Goal: Task Accomplishment & Management: Use online tool/utility

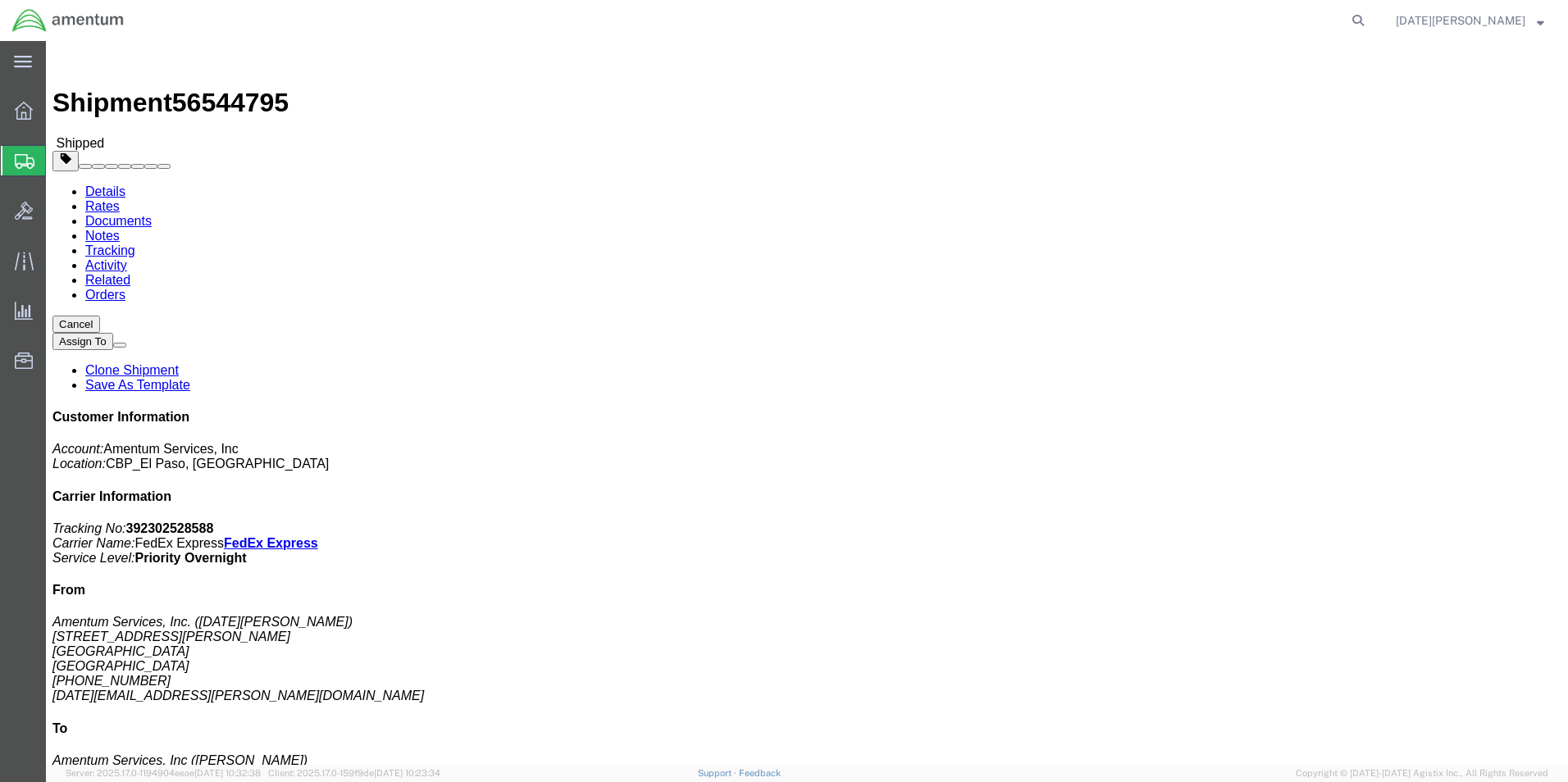
click at [0, 0] on span "Create from Template" at bounding box center [0, 0] width 0 height 0
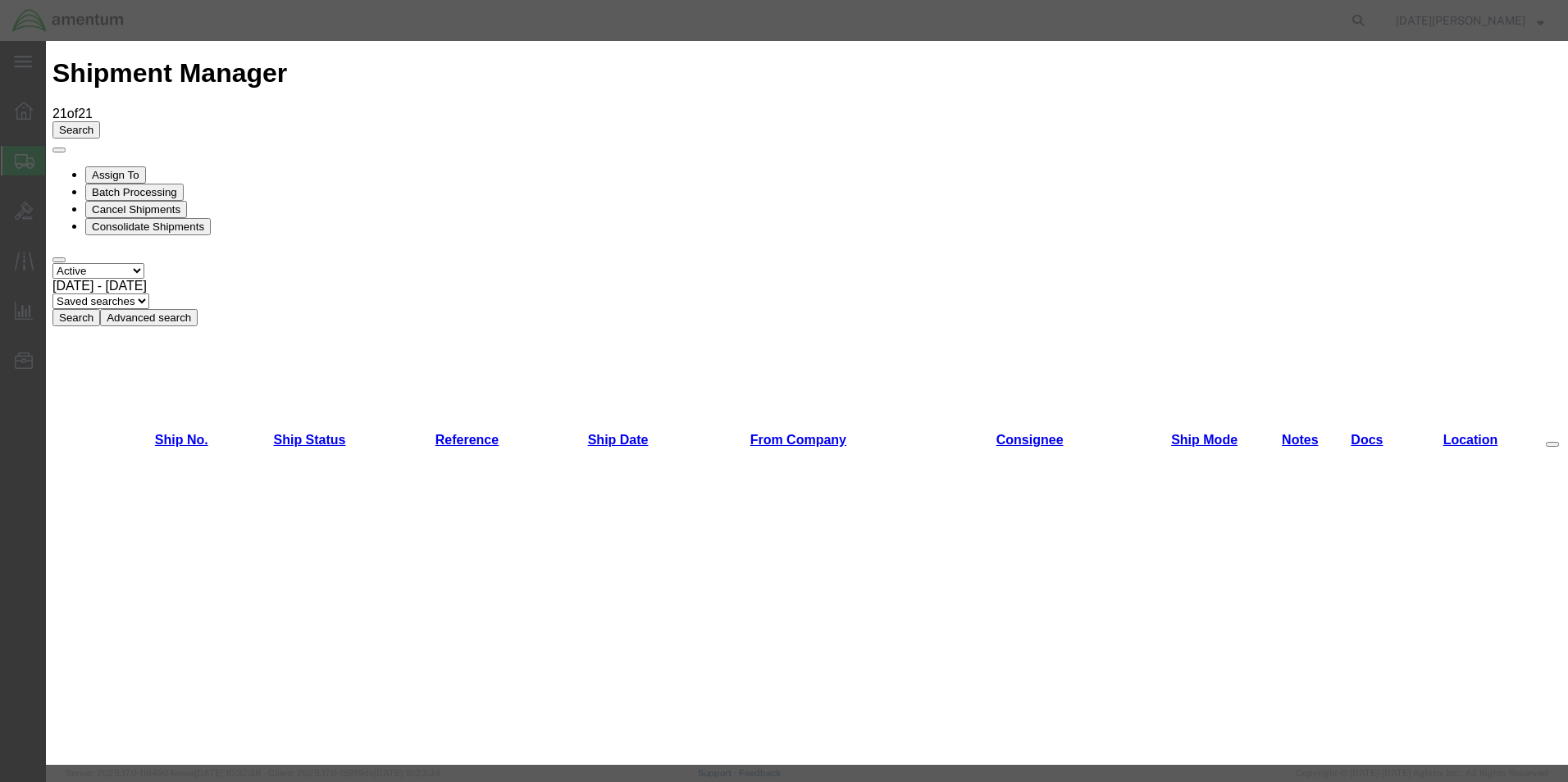
scroll to position [820, 0]
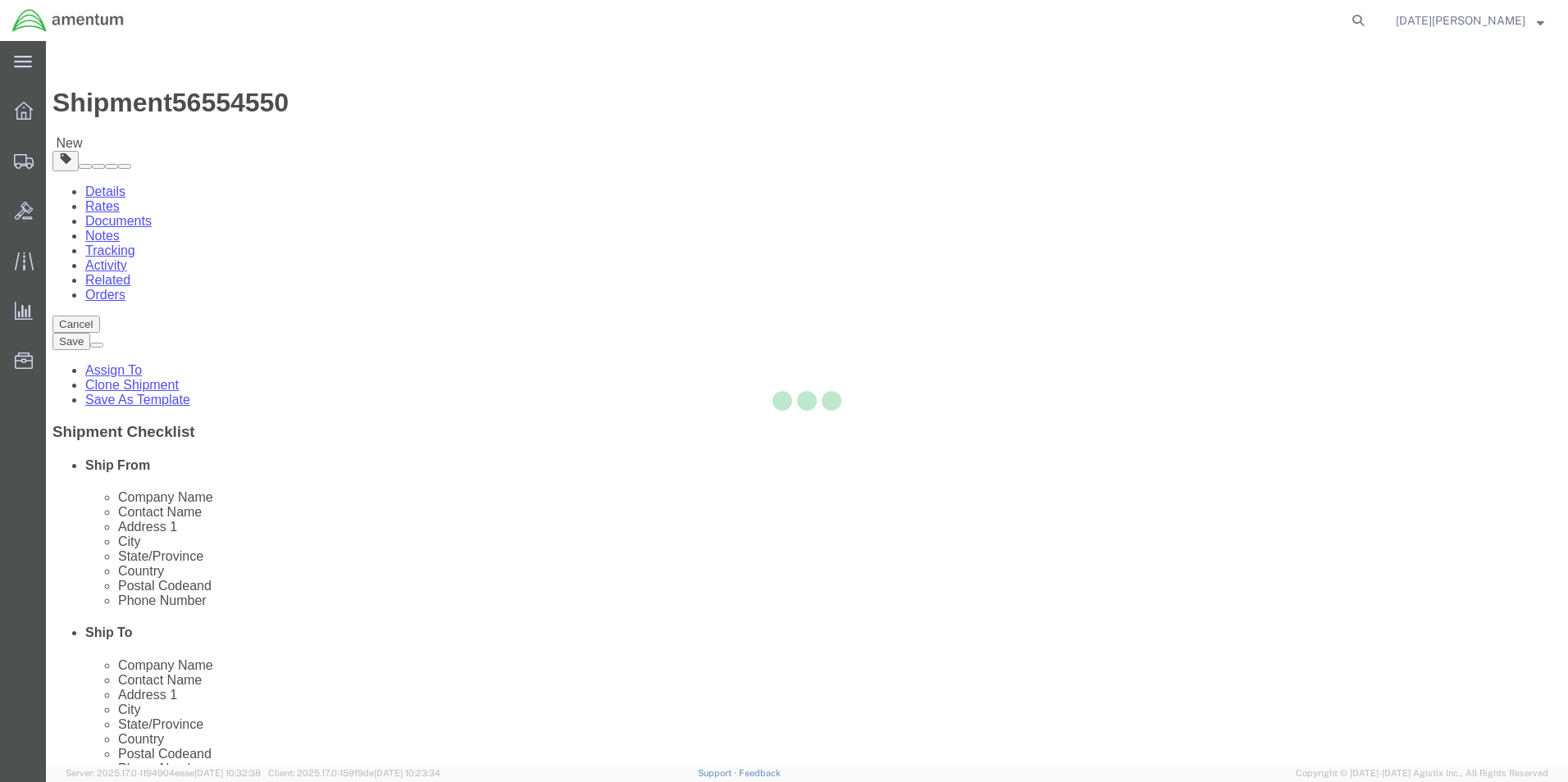
select select "49939"
select select "49925"
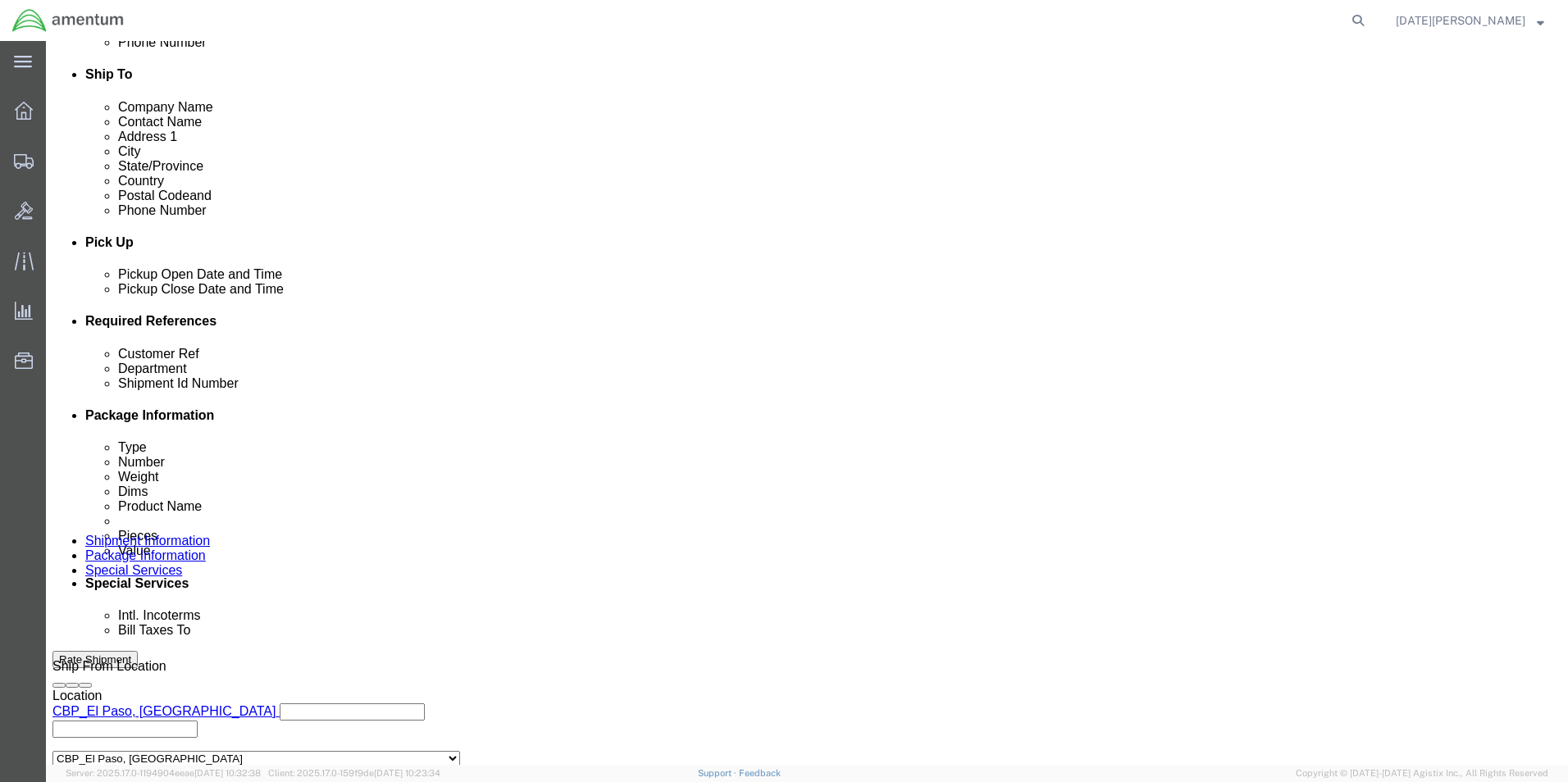
scroll to position [574, 0]
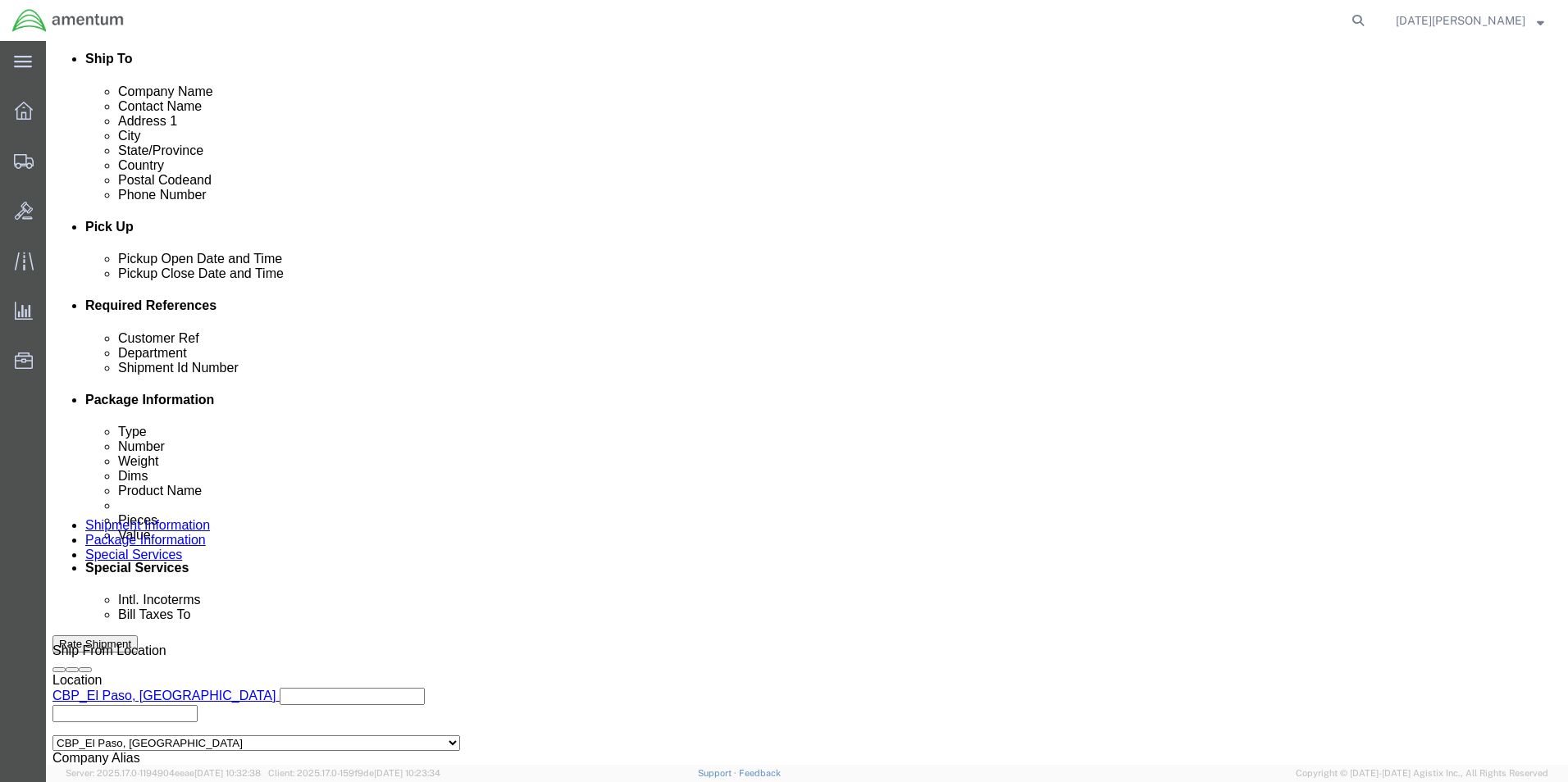
click input "text"
type input "95074"
type input "CBP"
type input "95074"
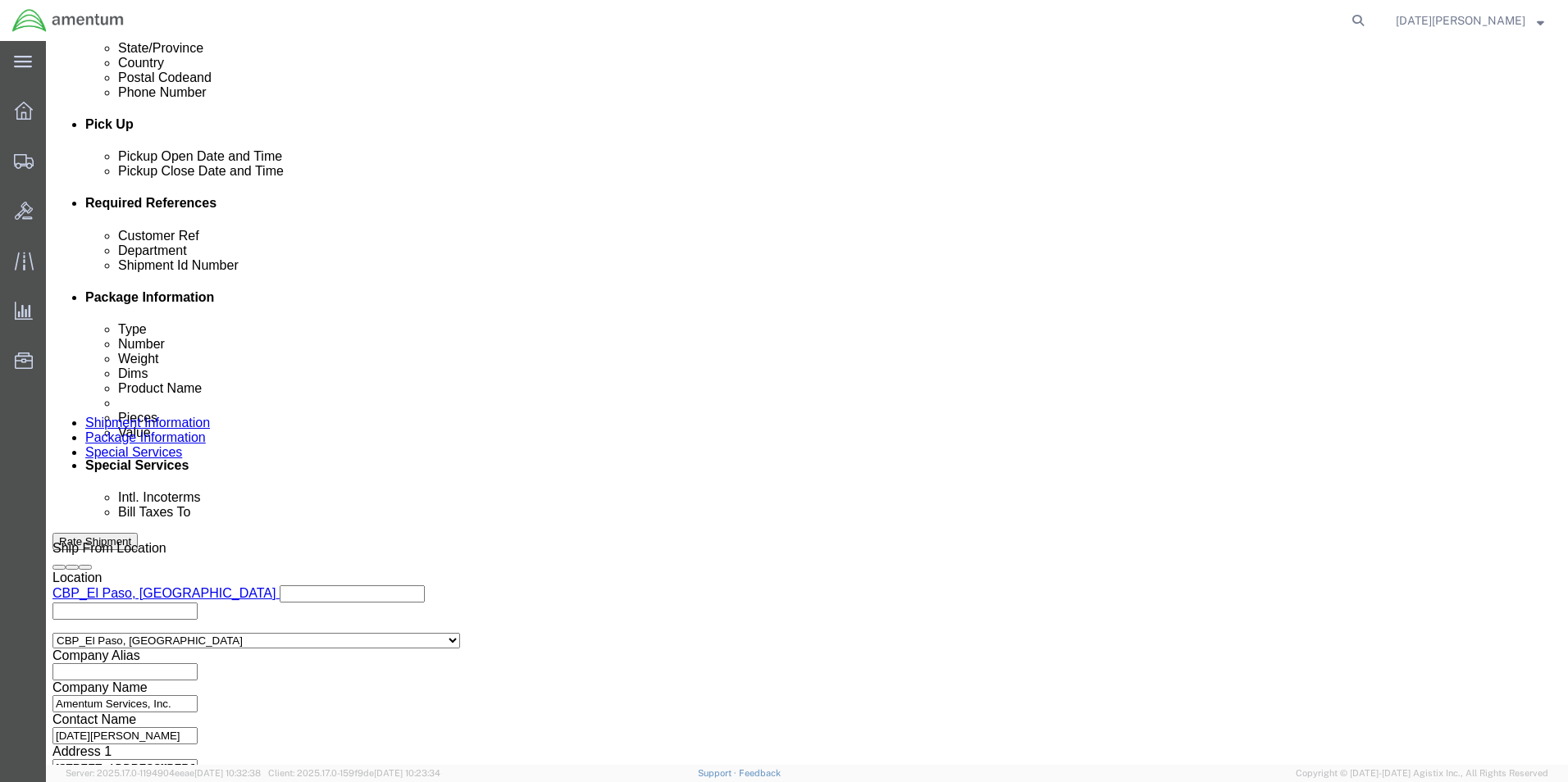
scroll to position [684, 0]
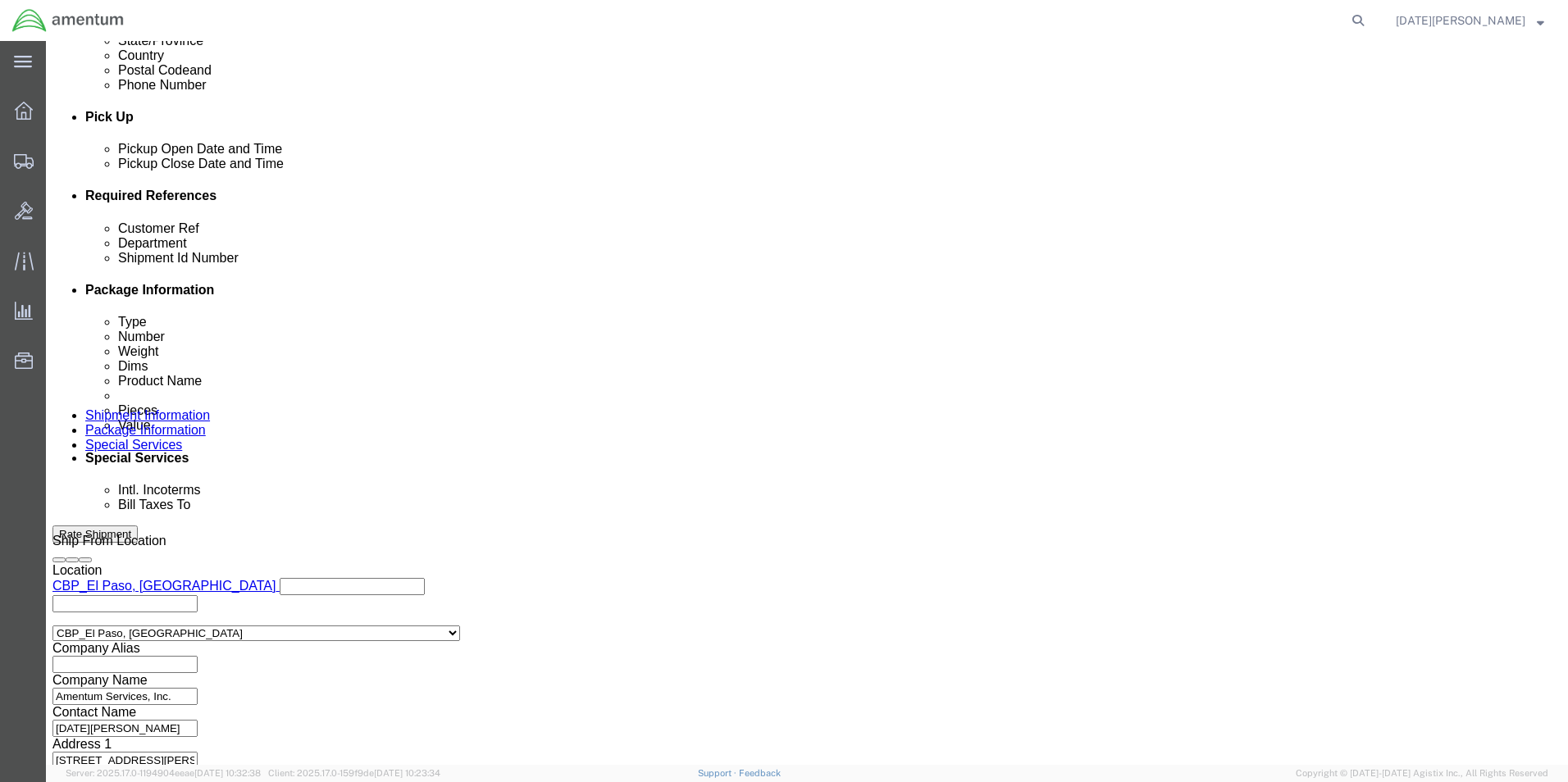
click button "Continue"
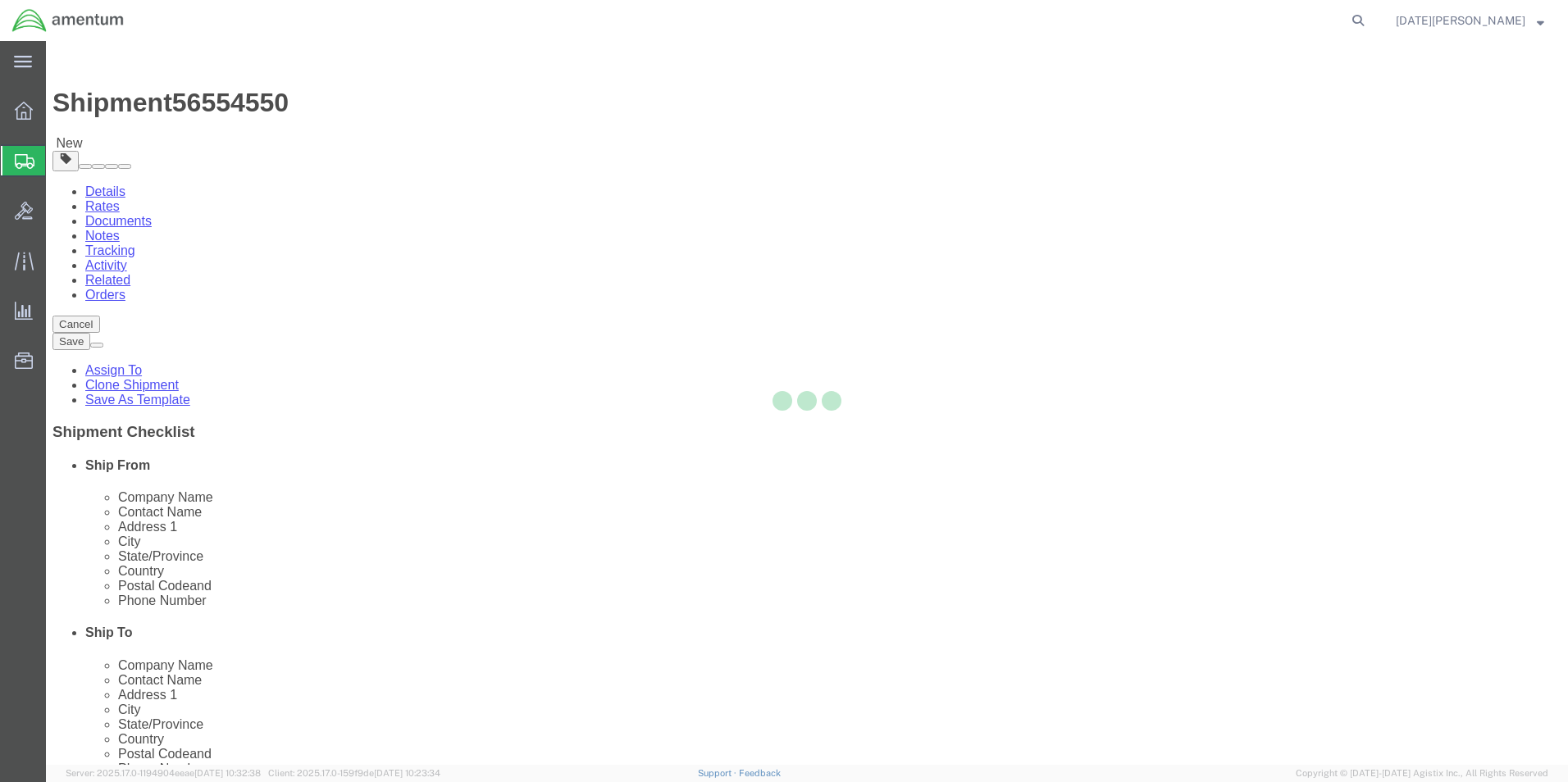
select select "YRPK"
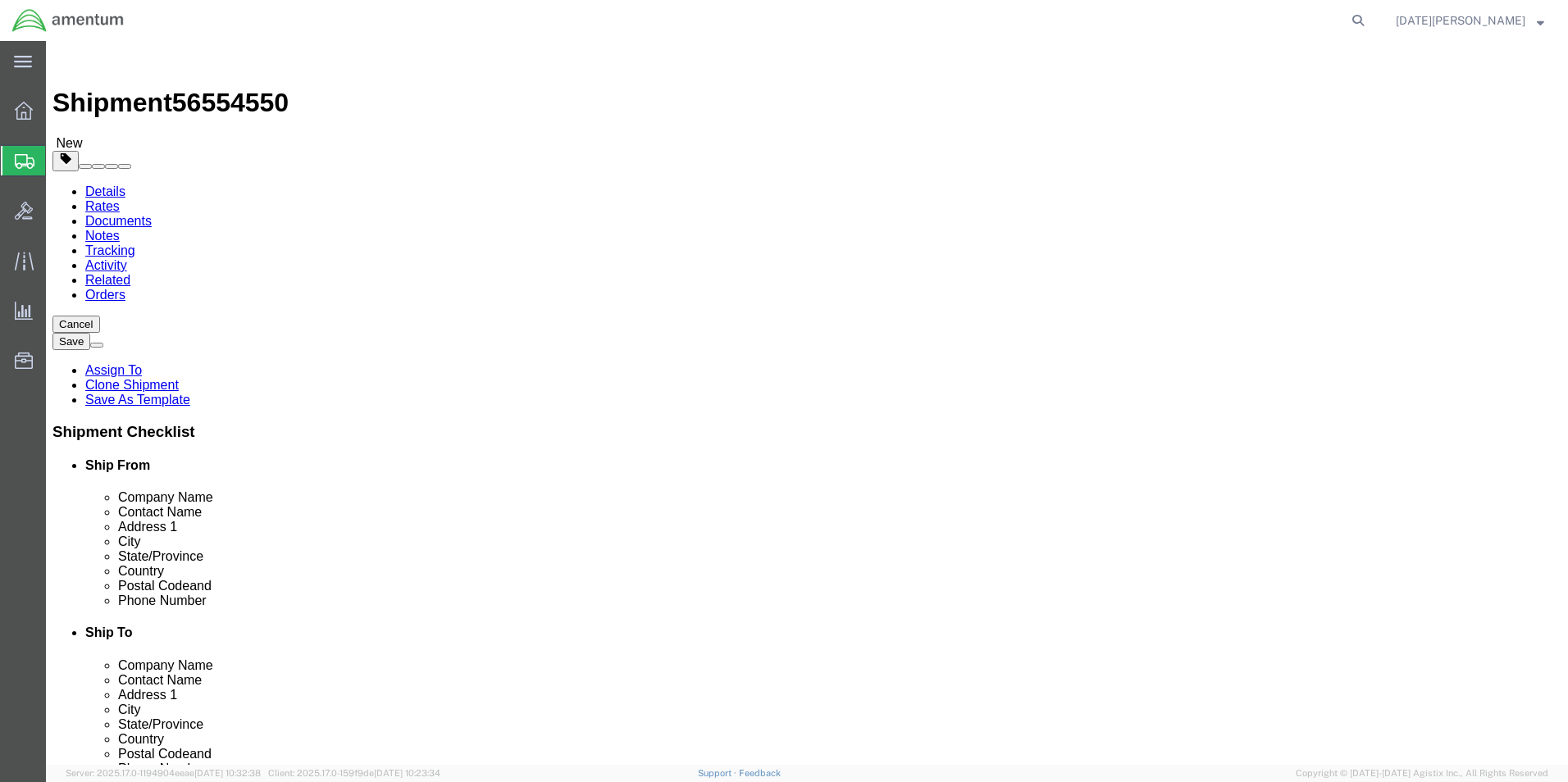
click input "text"
type input "12"
type input "10"
type input "8"
type input "3.30"
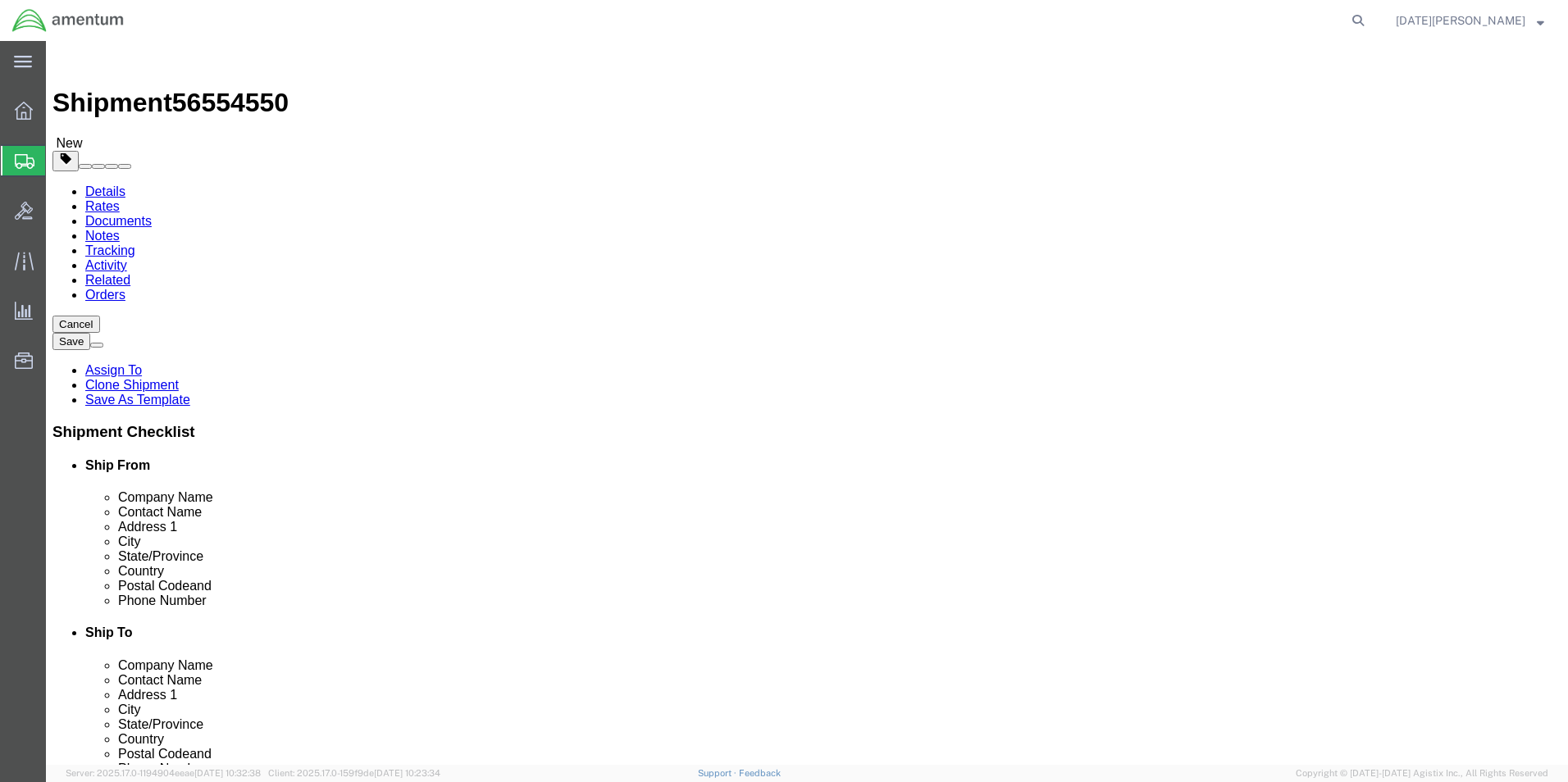
click link "Add Content"
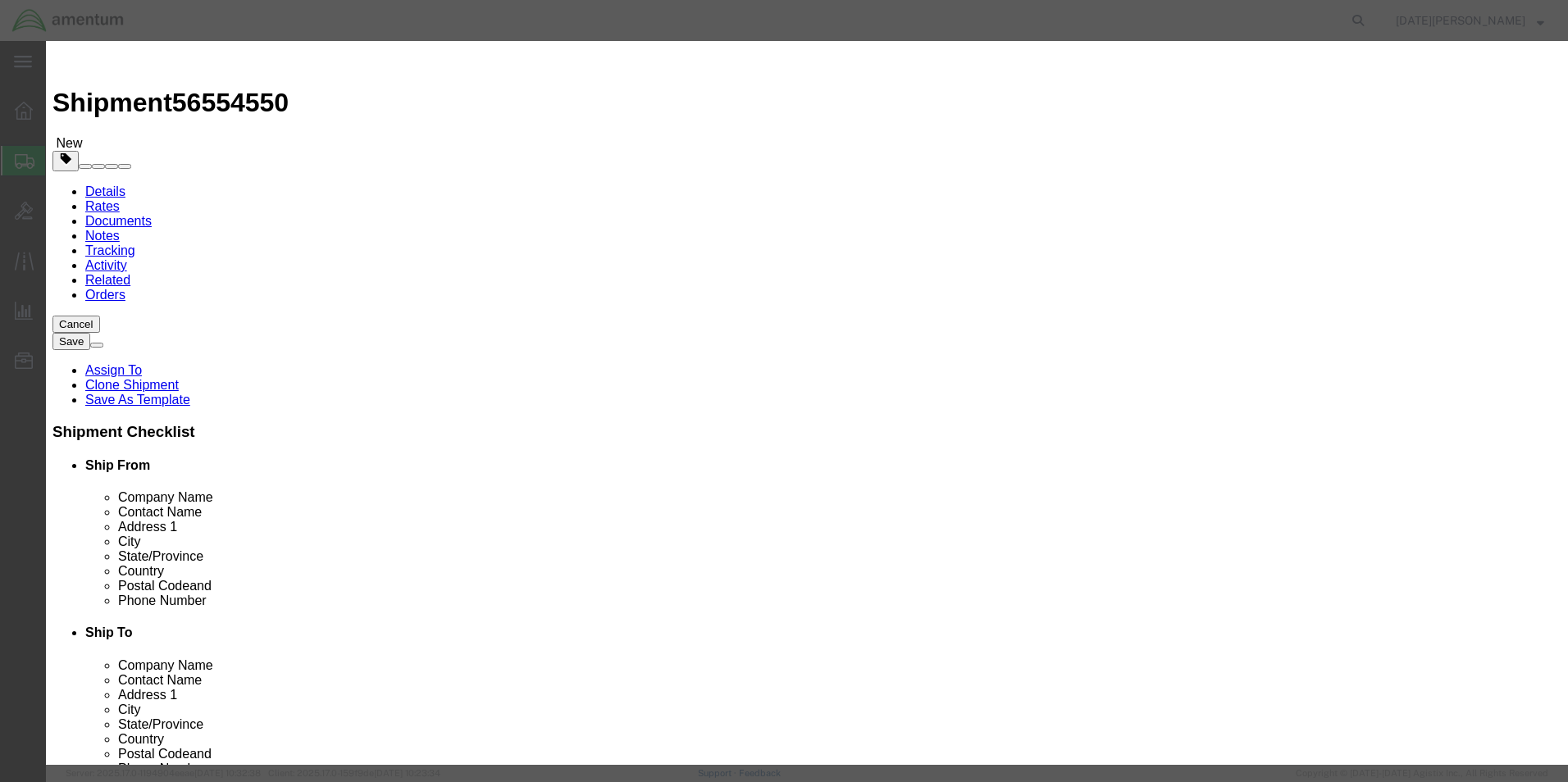
click input "text"
type input "HOUR KITS"
type input "1"
type input "800"
select select "USD"
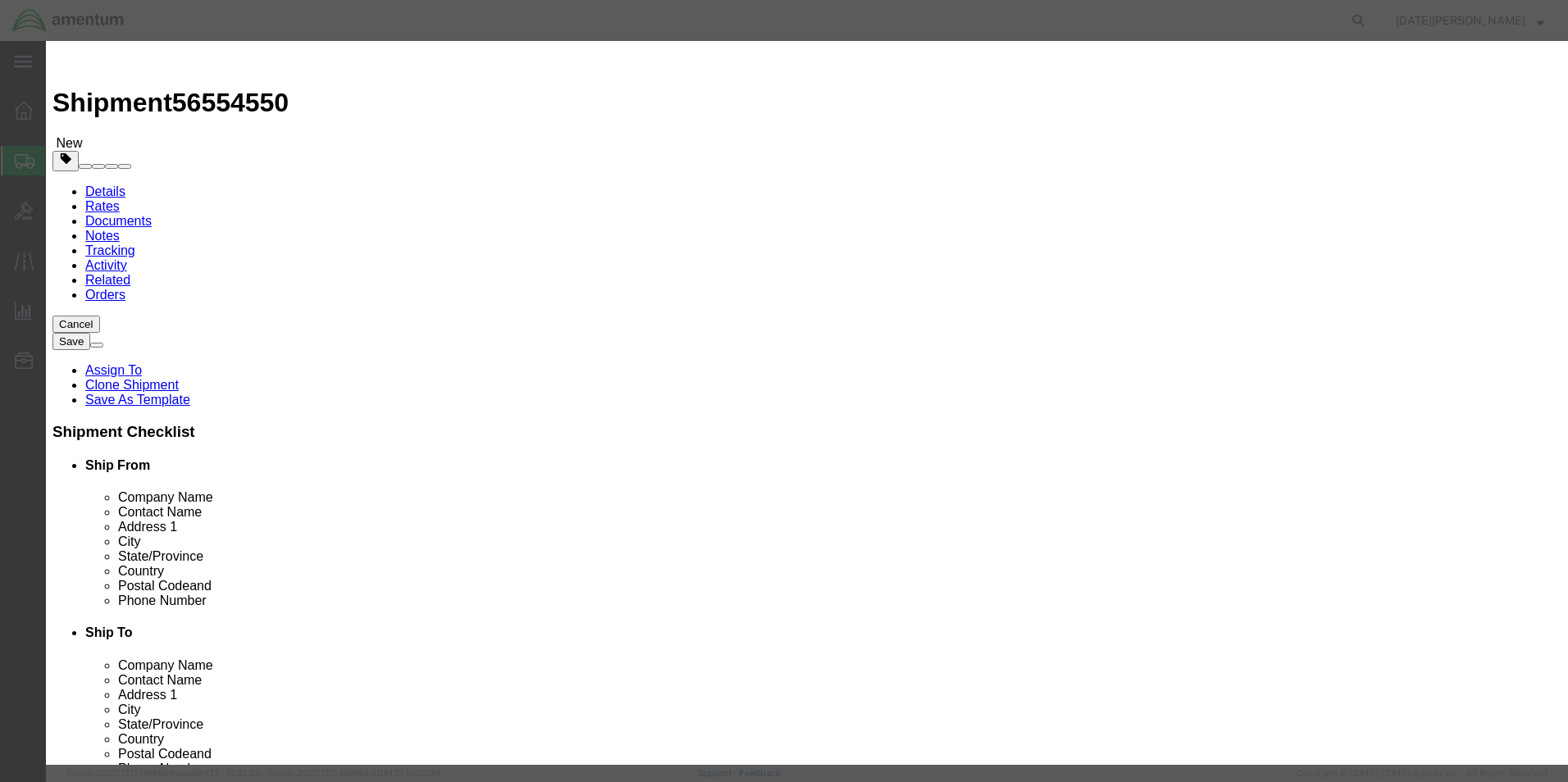
click button "Save & Close"
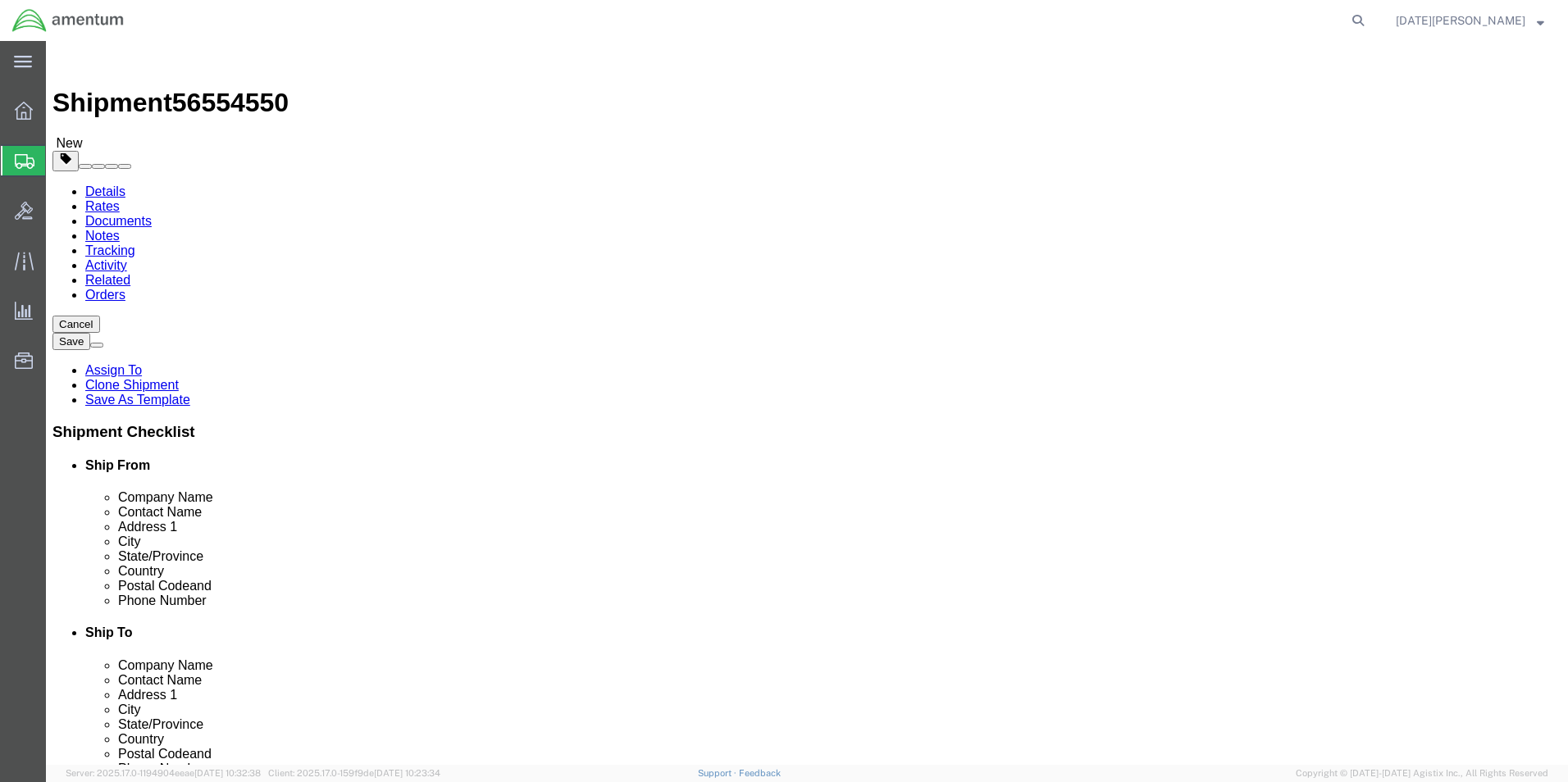
click button "Rate Shipment"
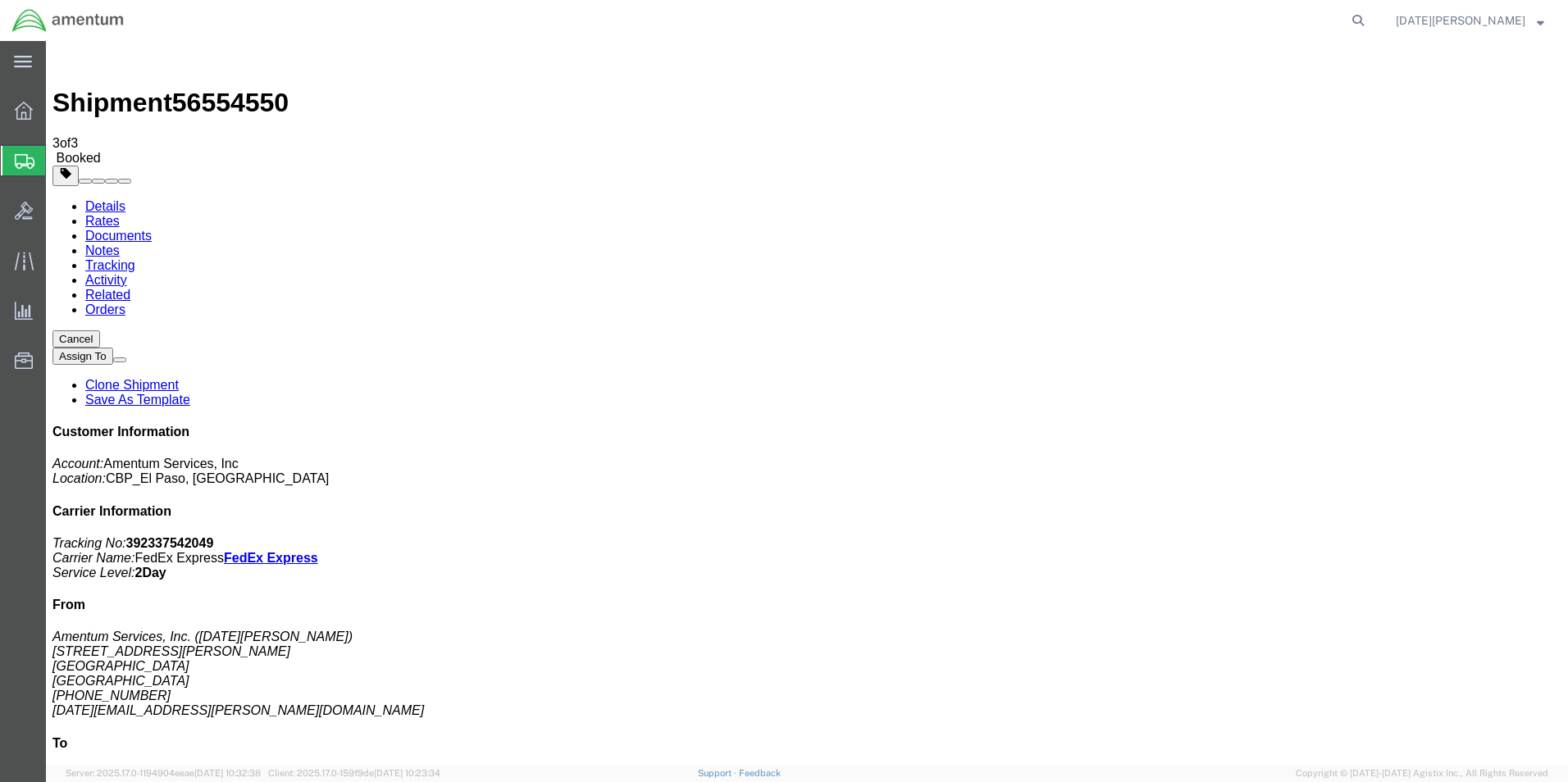
drag, startPoint x: 684, startPoint y: 288, endPoint x: 727, endPoint y: 303, distance: 45.5
click at [0, 0] on span "Create from Template" at bounding box center [0, 0] width 0 height 0
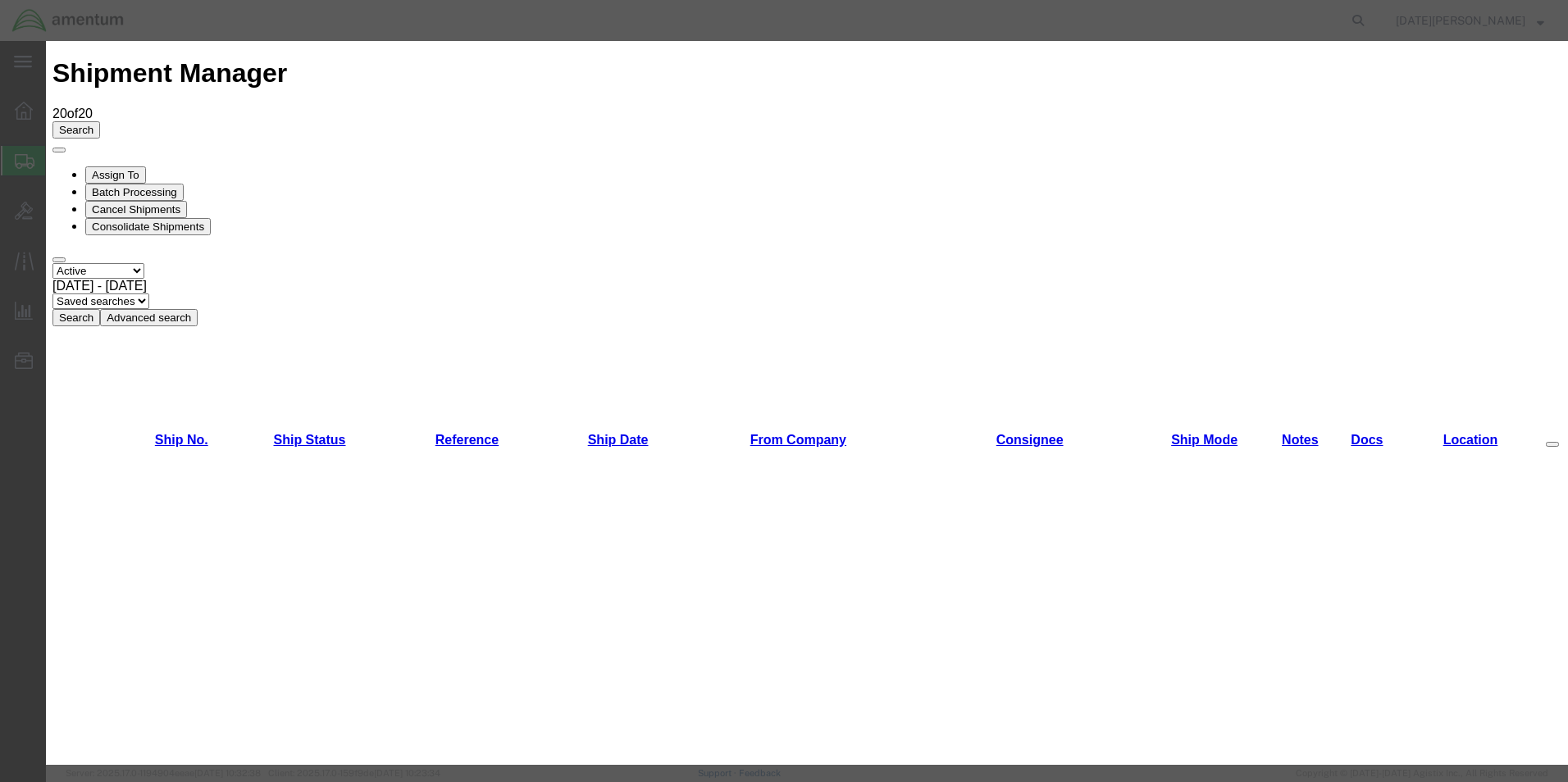
scroll to position [820, 0]
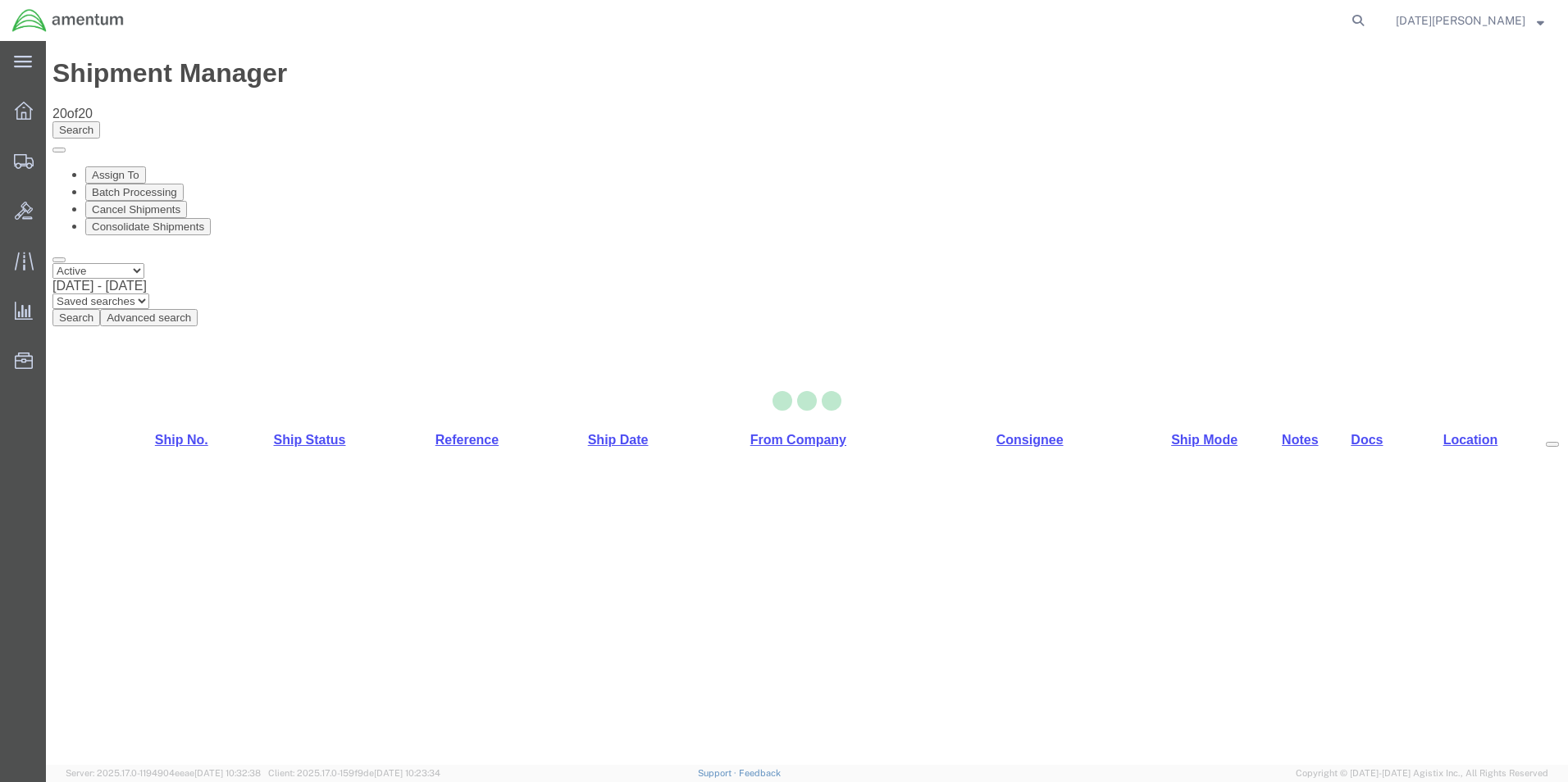
select select "49939"
select select "49932"
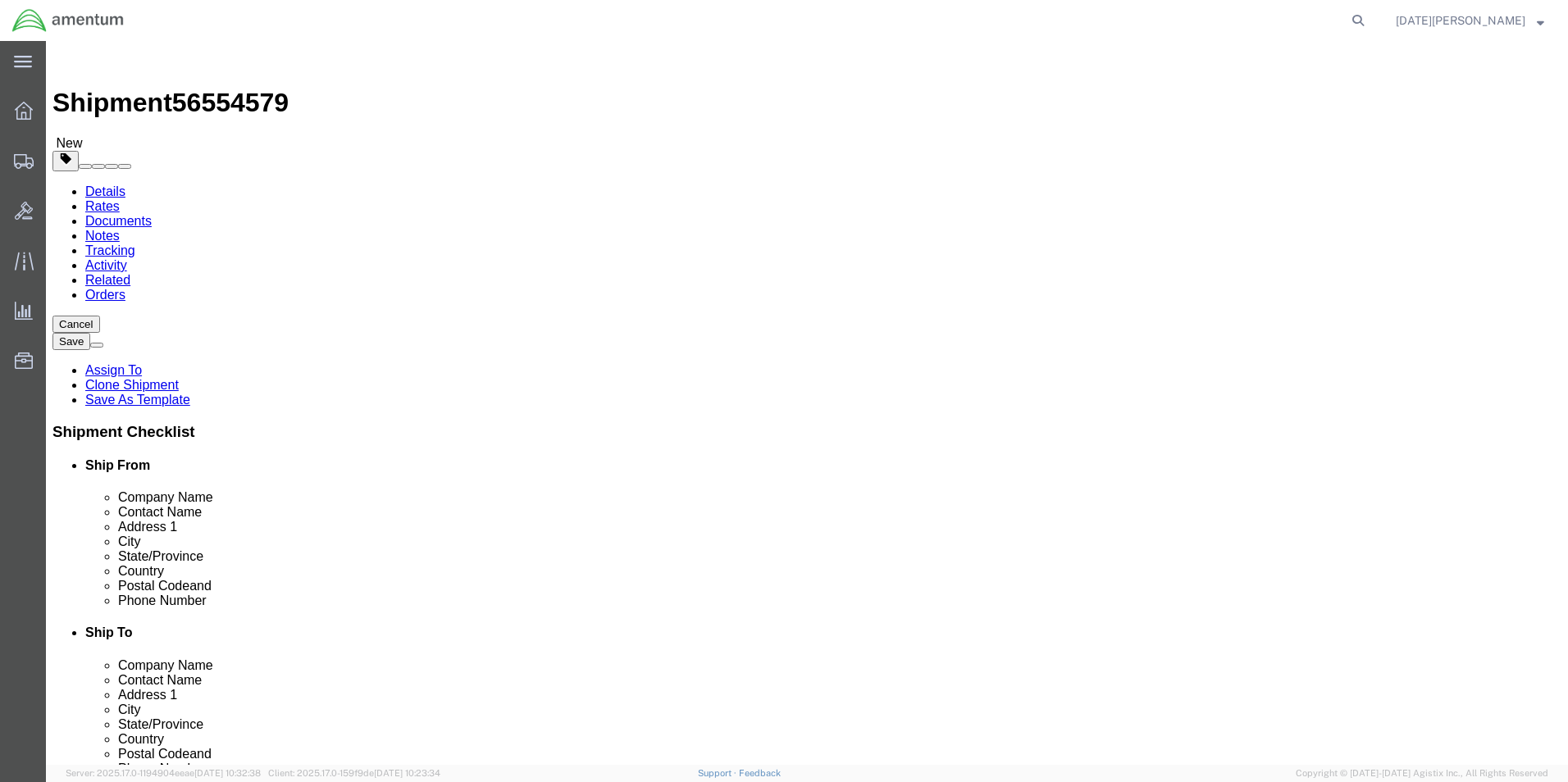
scroll to position [492, 0]
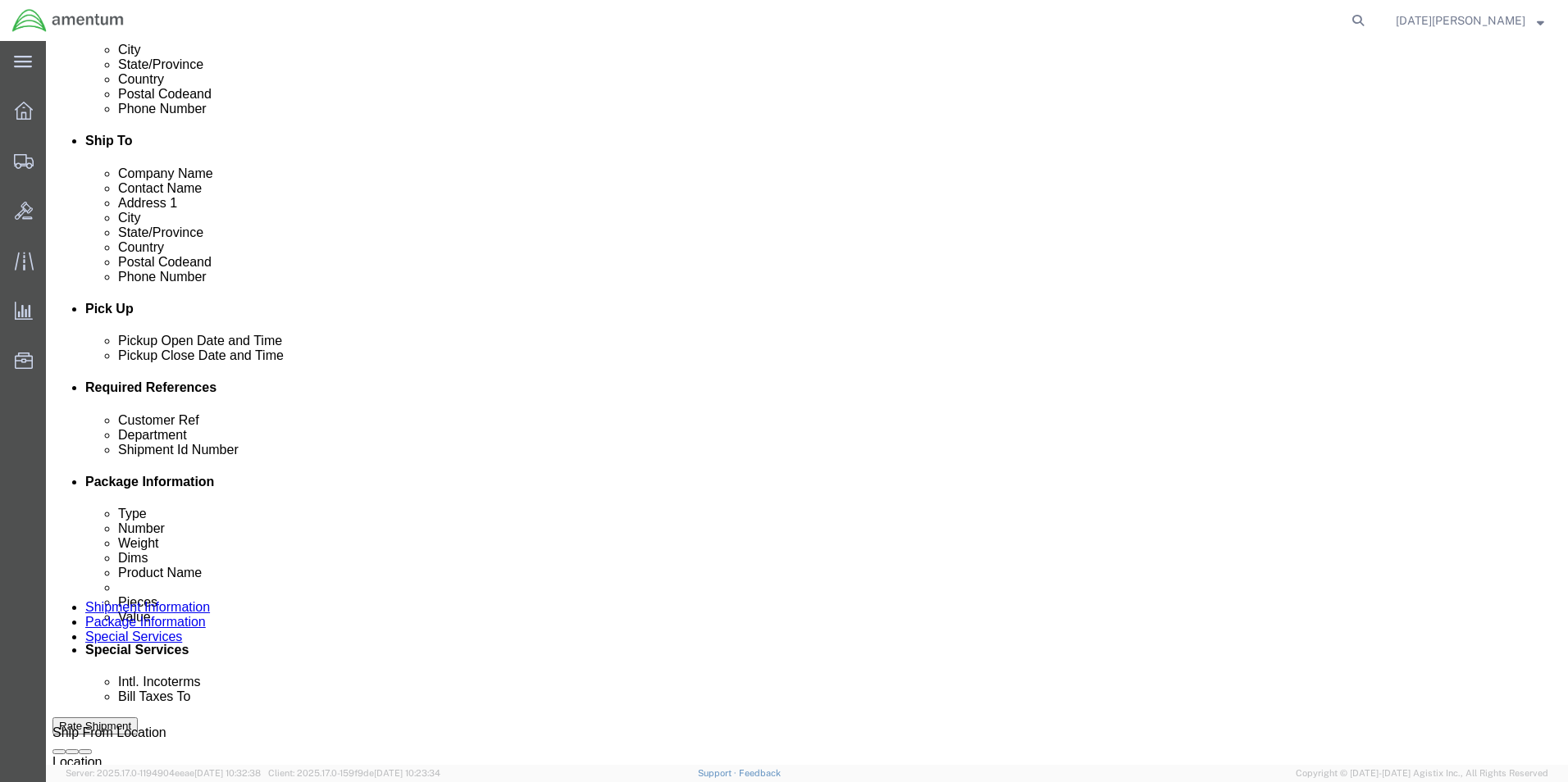
click input "text"
type input "95050"
type input "CBP"
type input "95050"
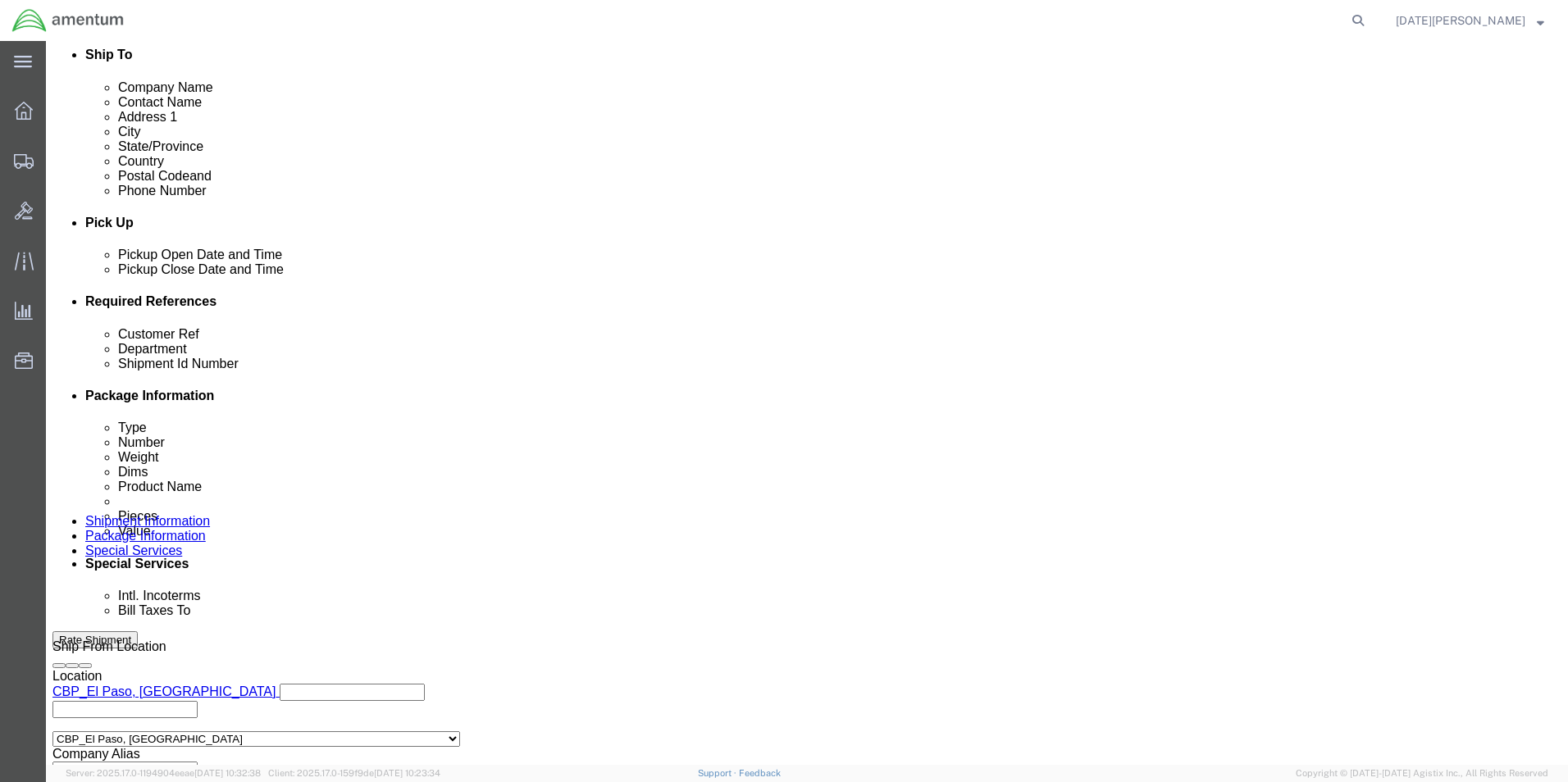
scroll to position [684, 0]
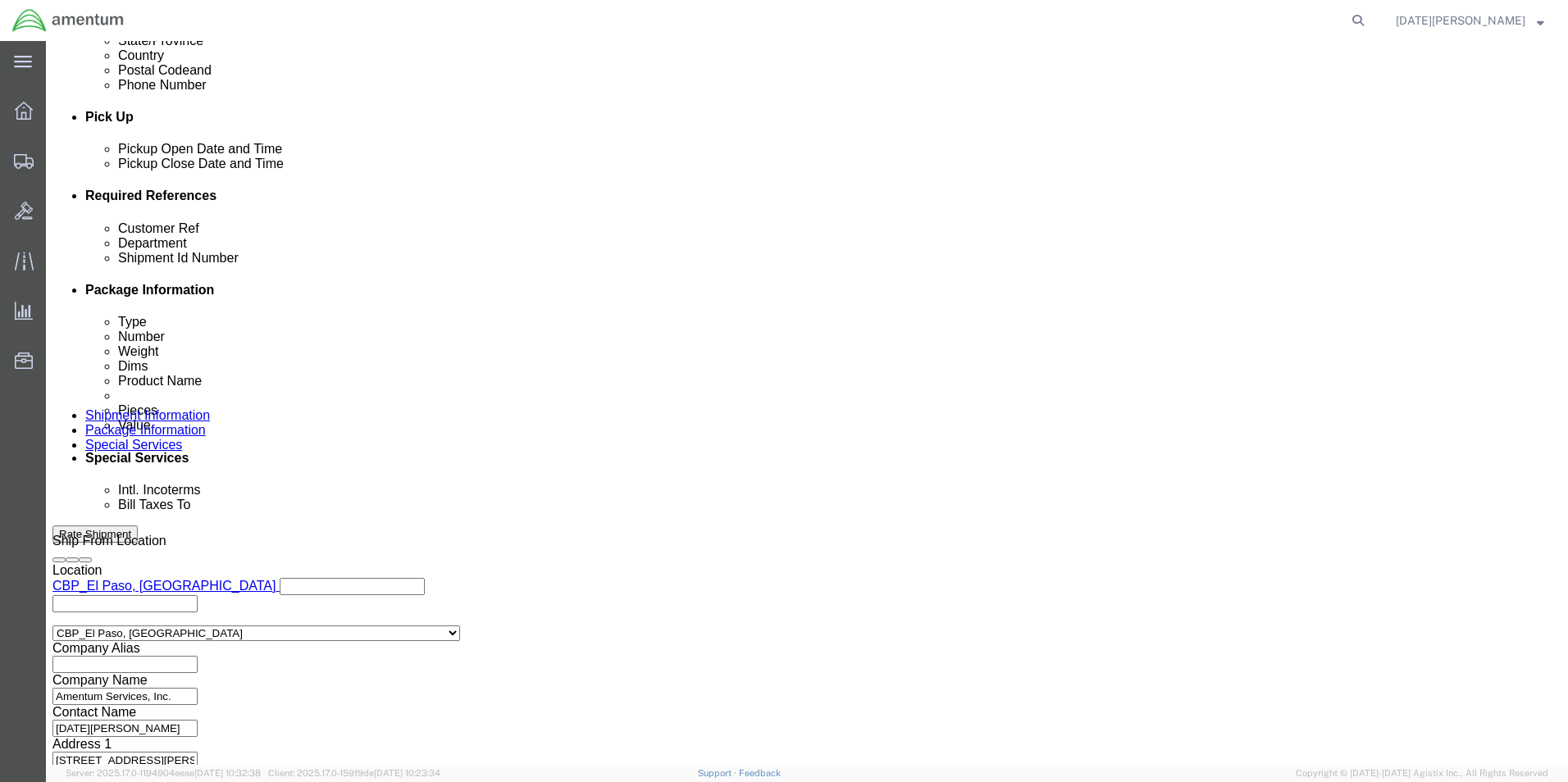
click button "Continue"
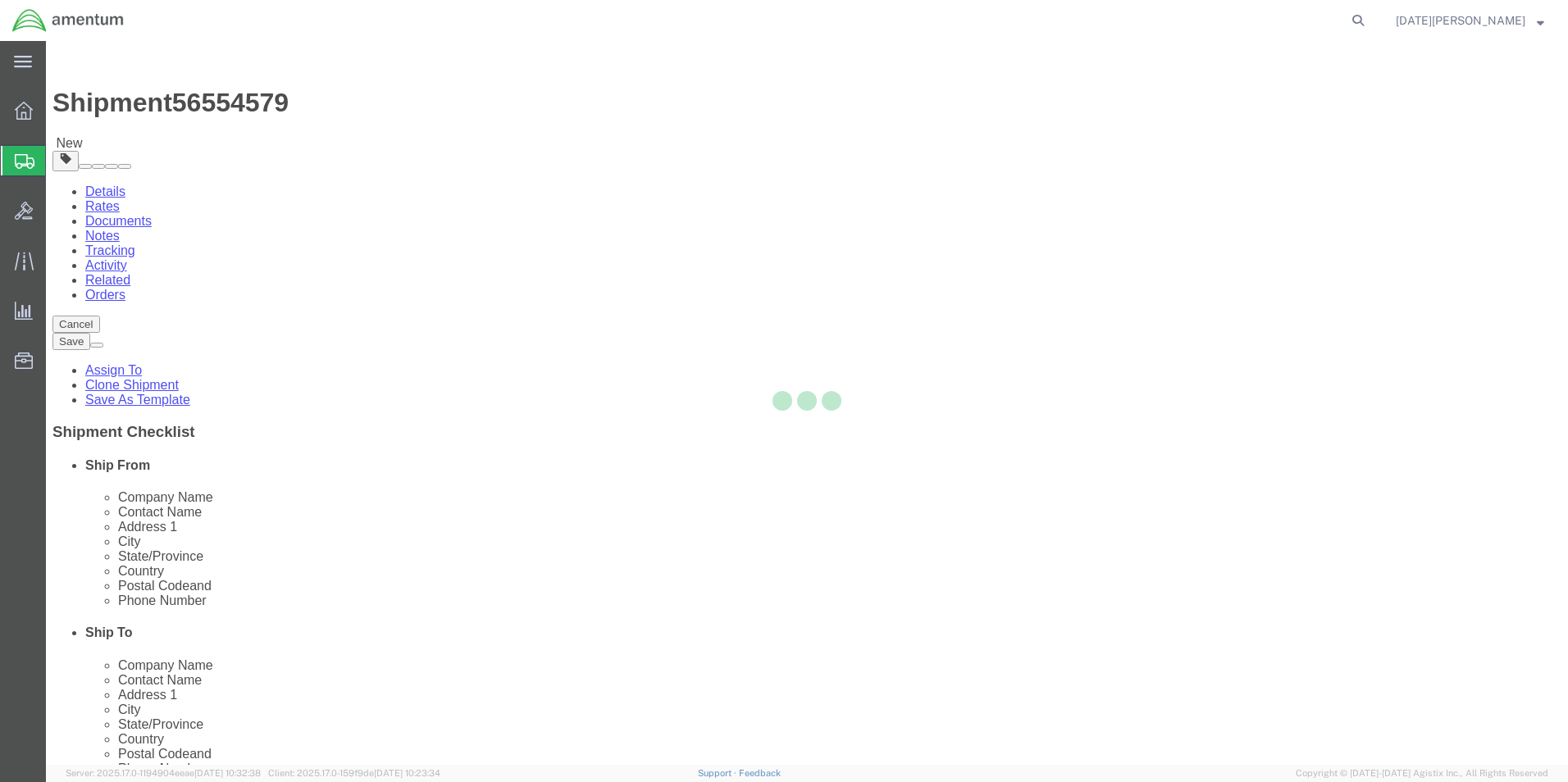
select select "YRPK"
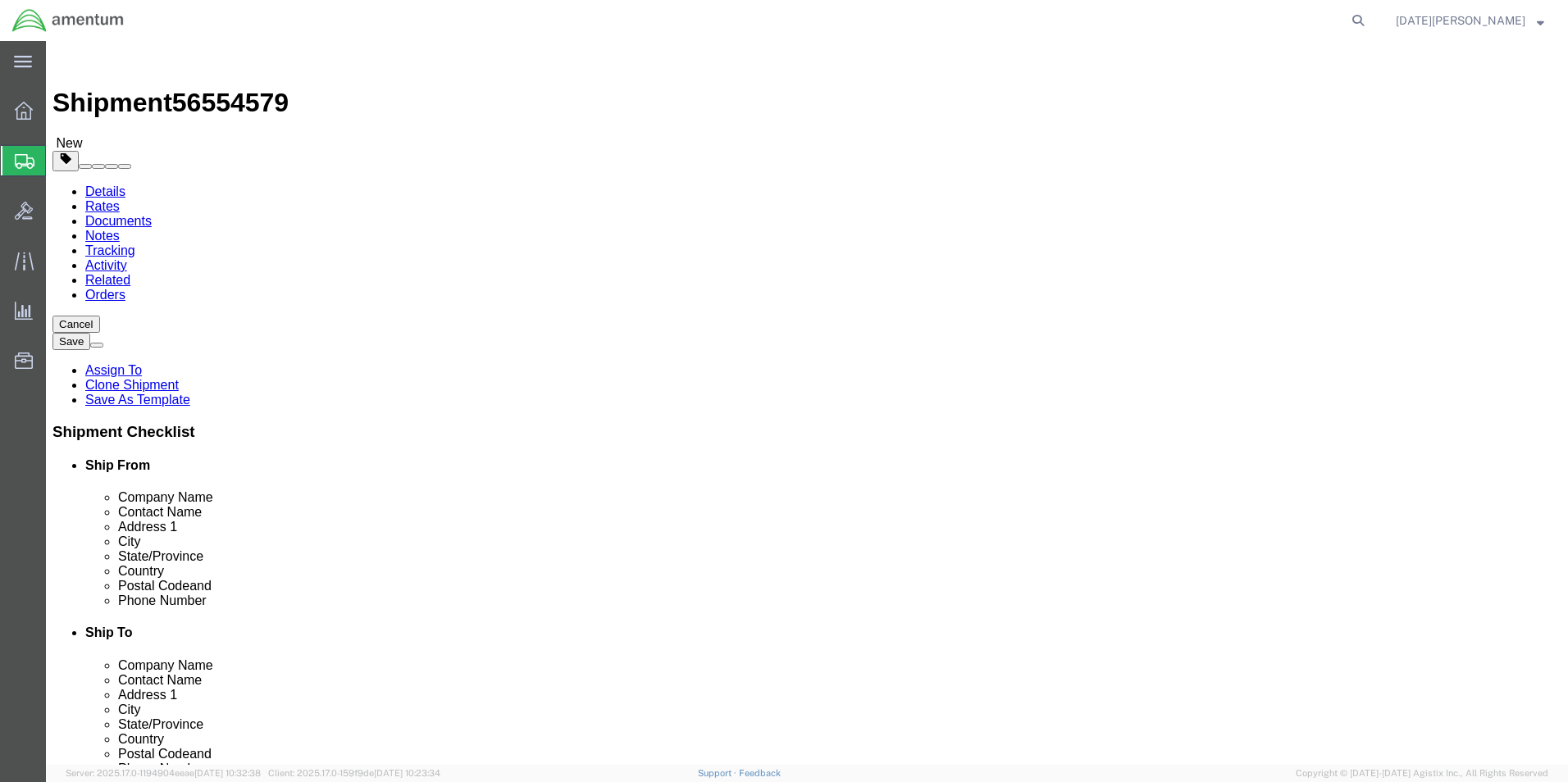
click input "text"
type input "10"
type input "4.50"
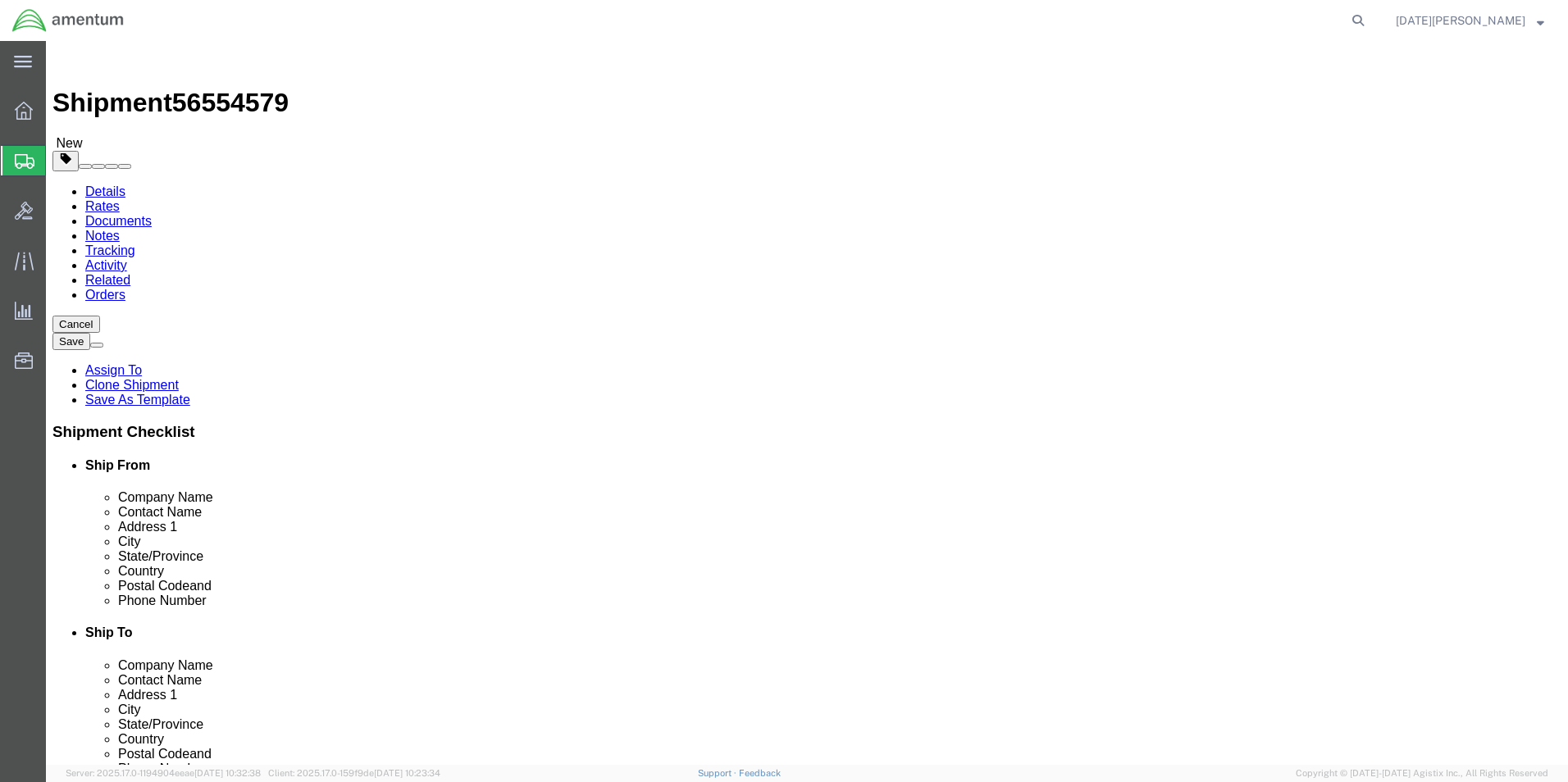
click link "Add Content"
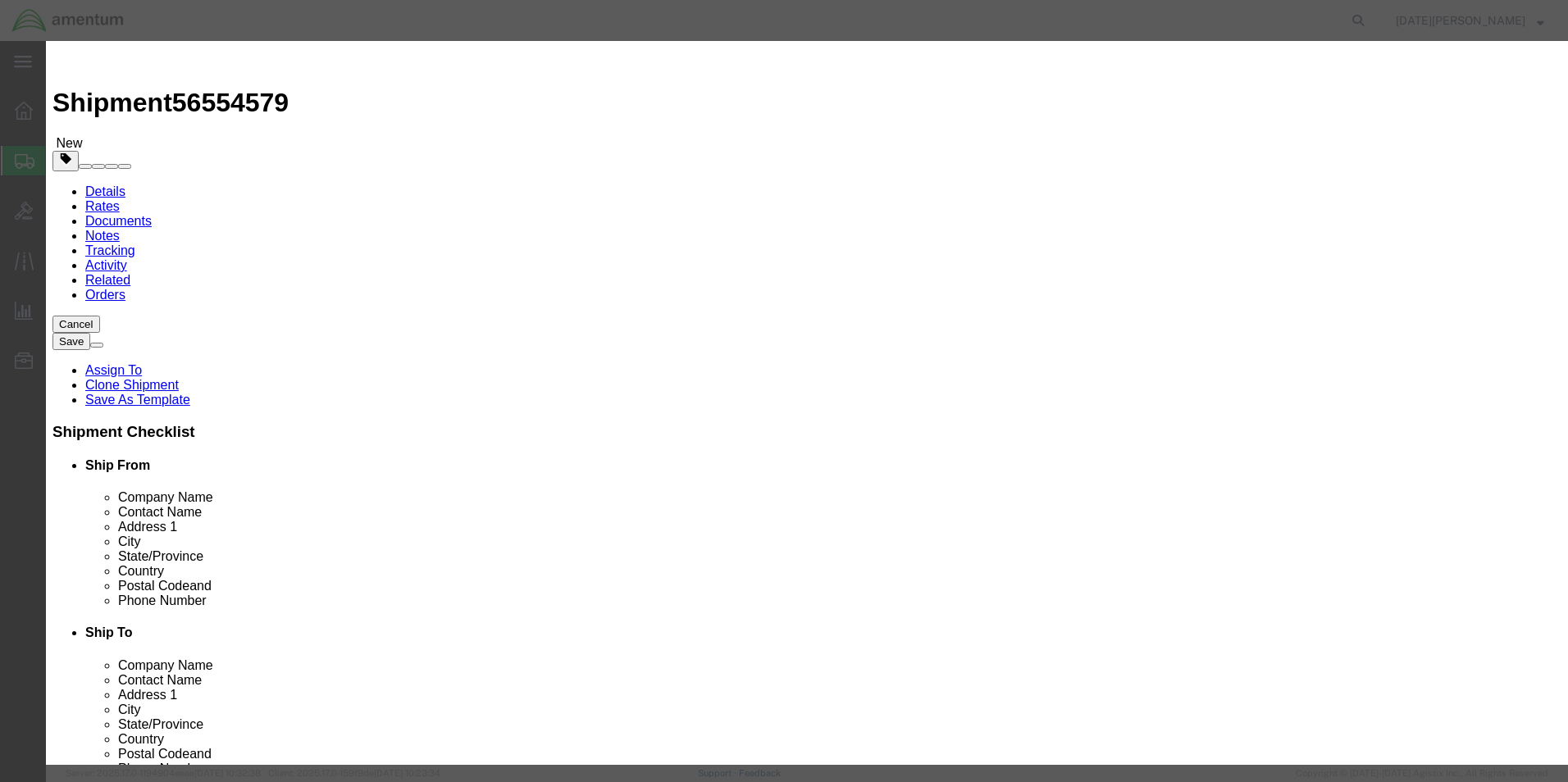
click input "text"
type input "AIRCRAFT HARDWARE"
type input "10"
type input "800"
select select "USD"
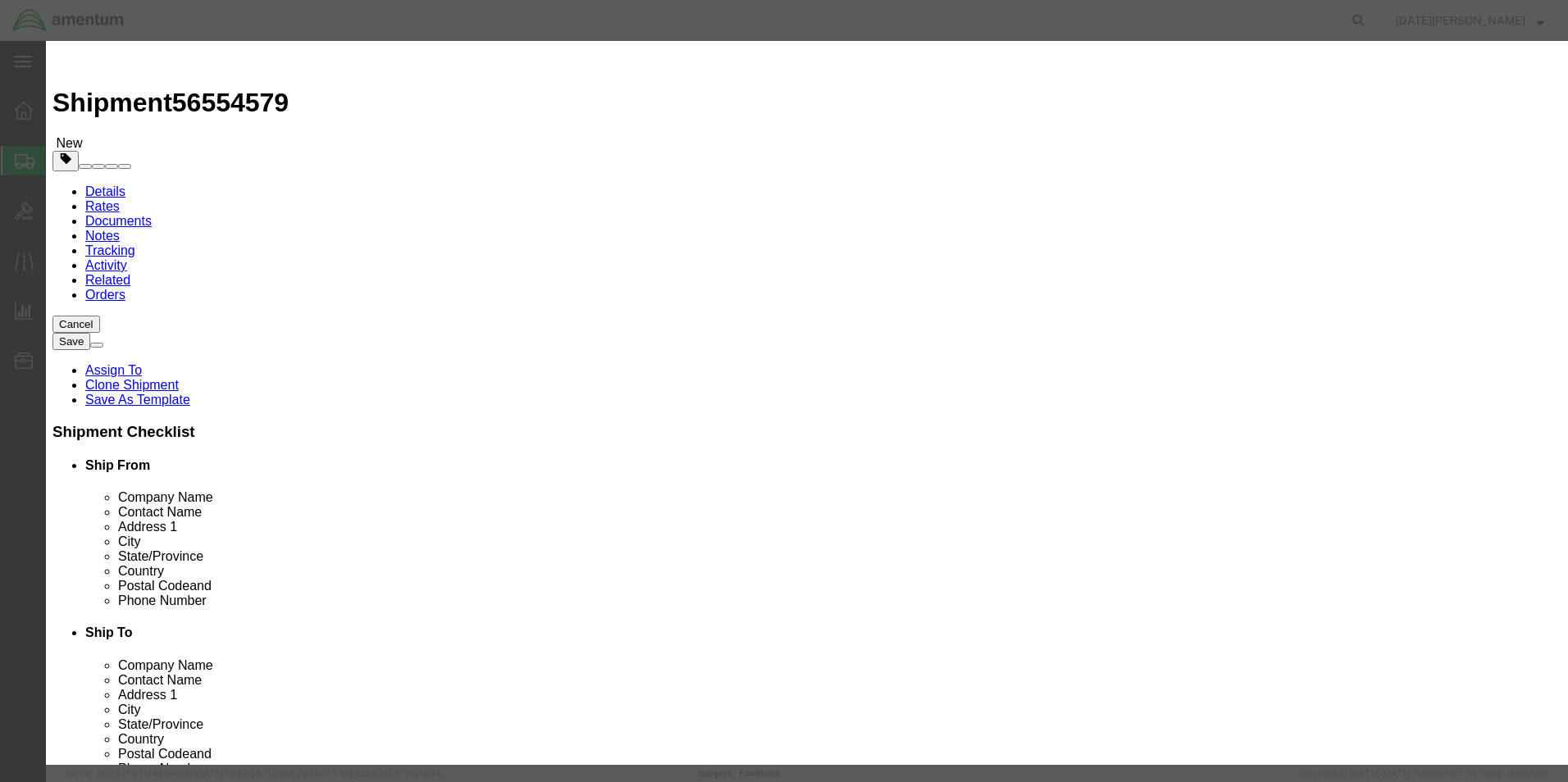
click button "Save & Close"
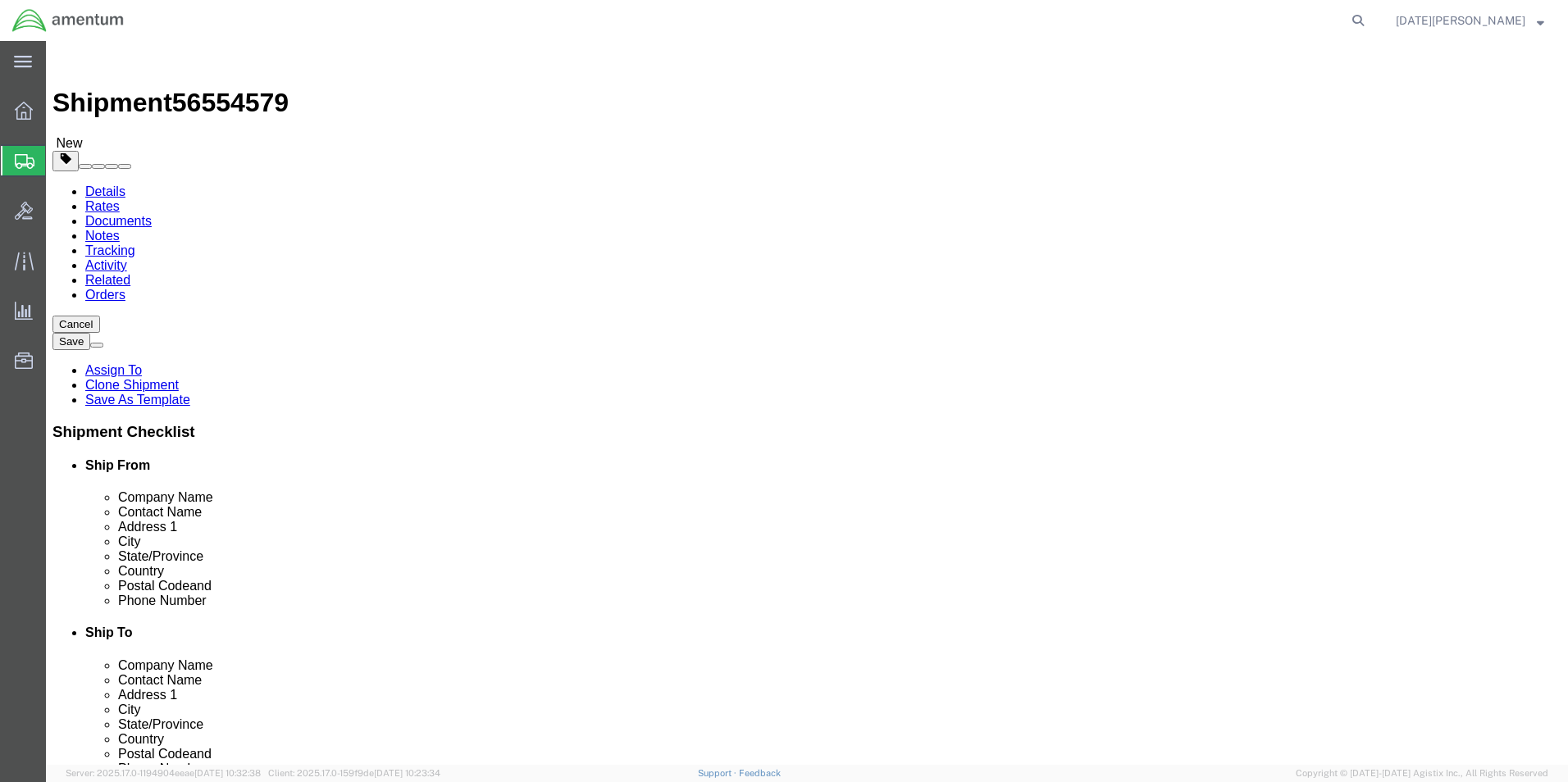
click button "Rate Shipment"
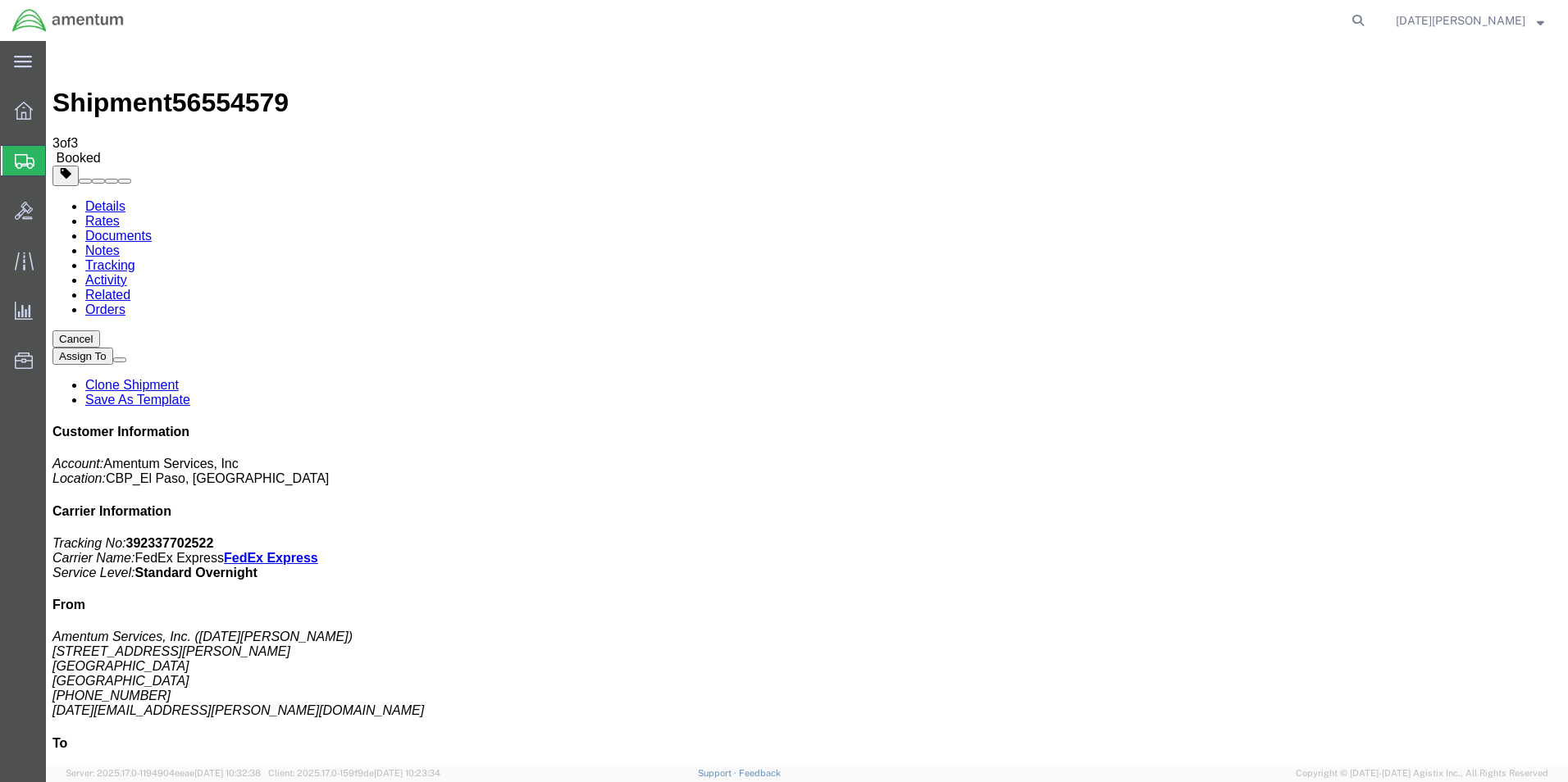
click at [0, 0] on span "Create from Template" at bounding box center [0, 0] width 0 height 0
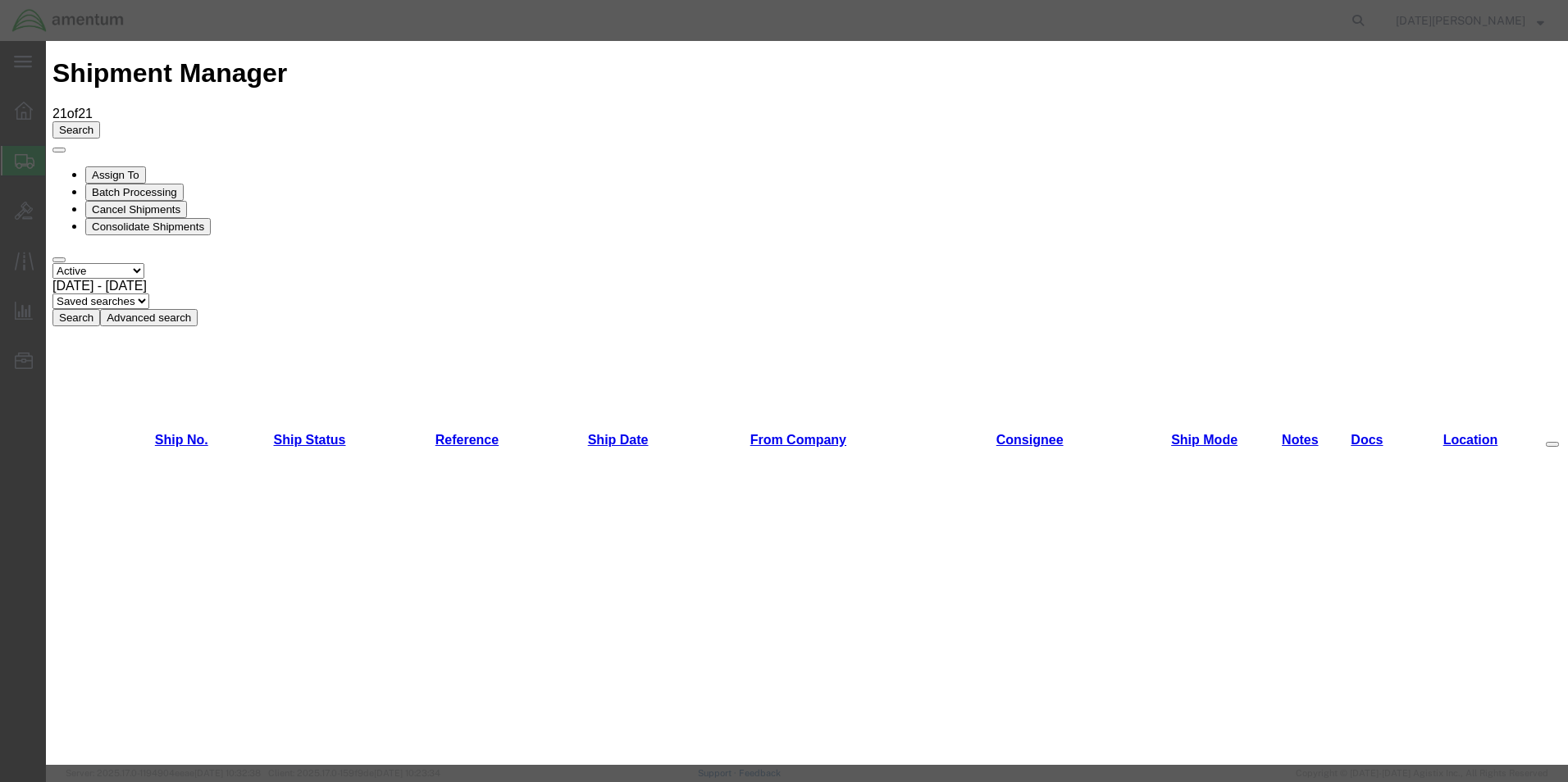
scroll to position [820, 0]
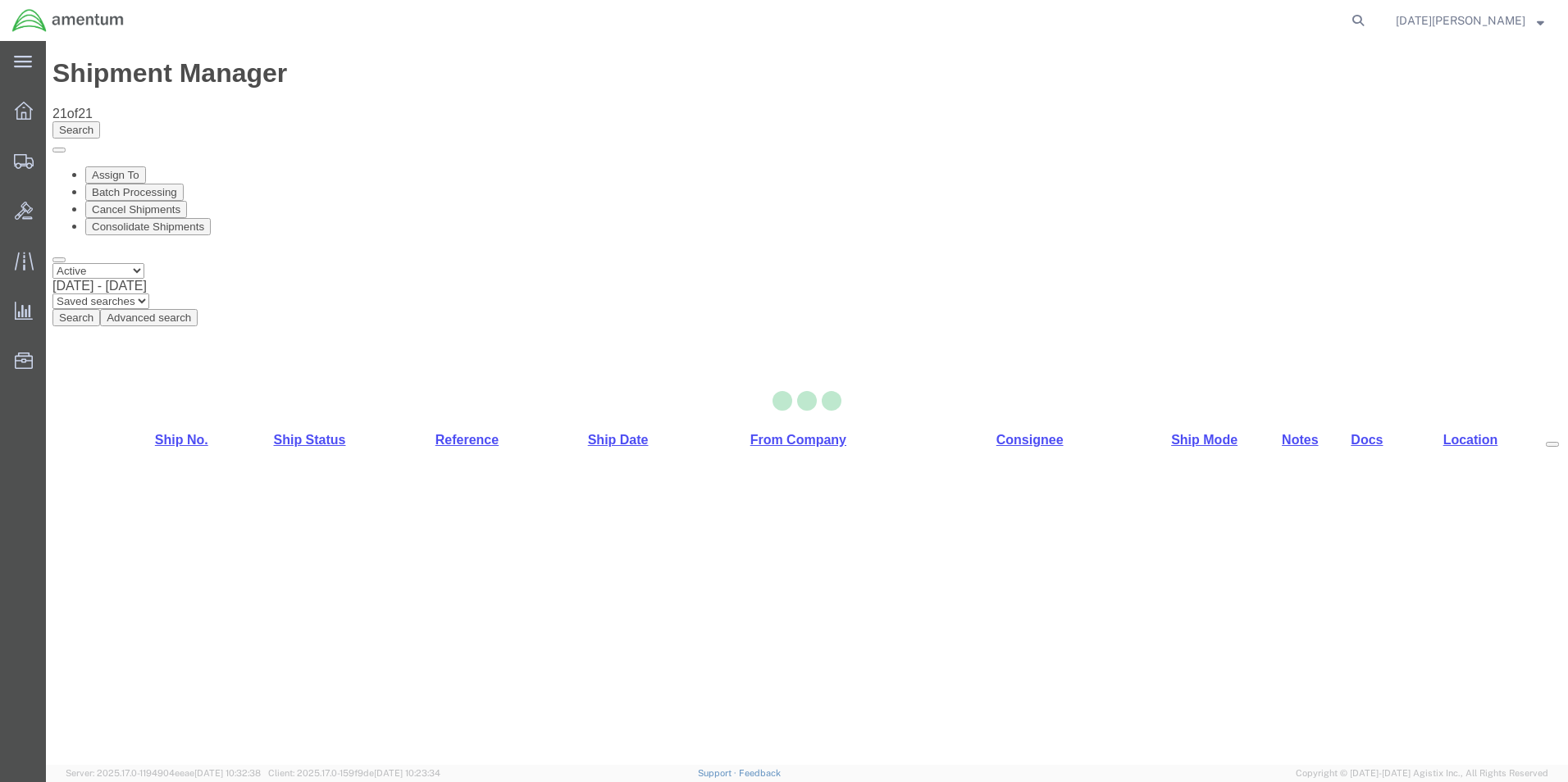
select select "49939"
select select "49931"
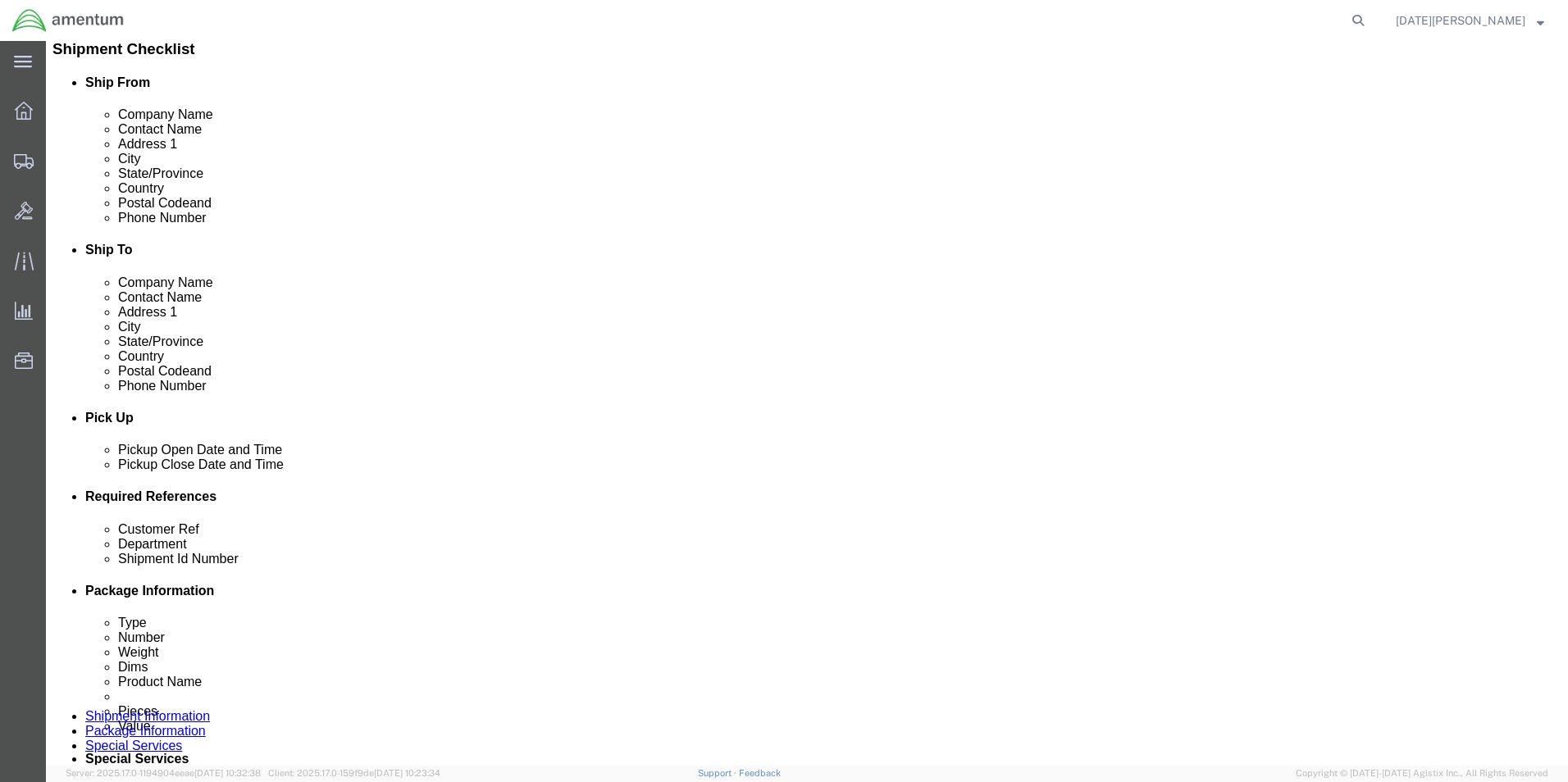
scroll to position [410, 0]
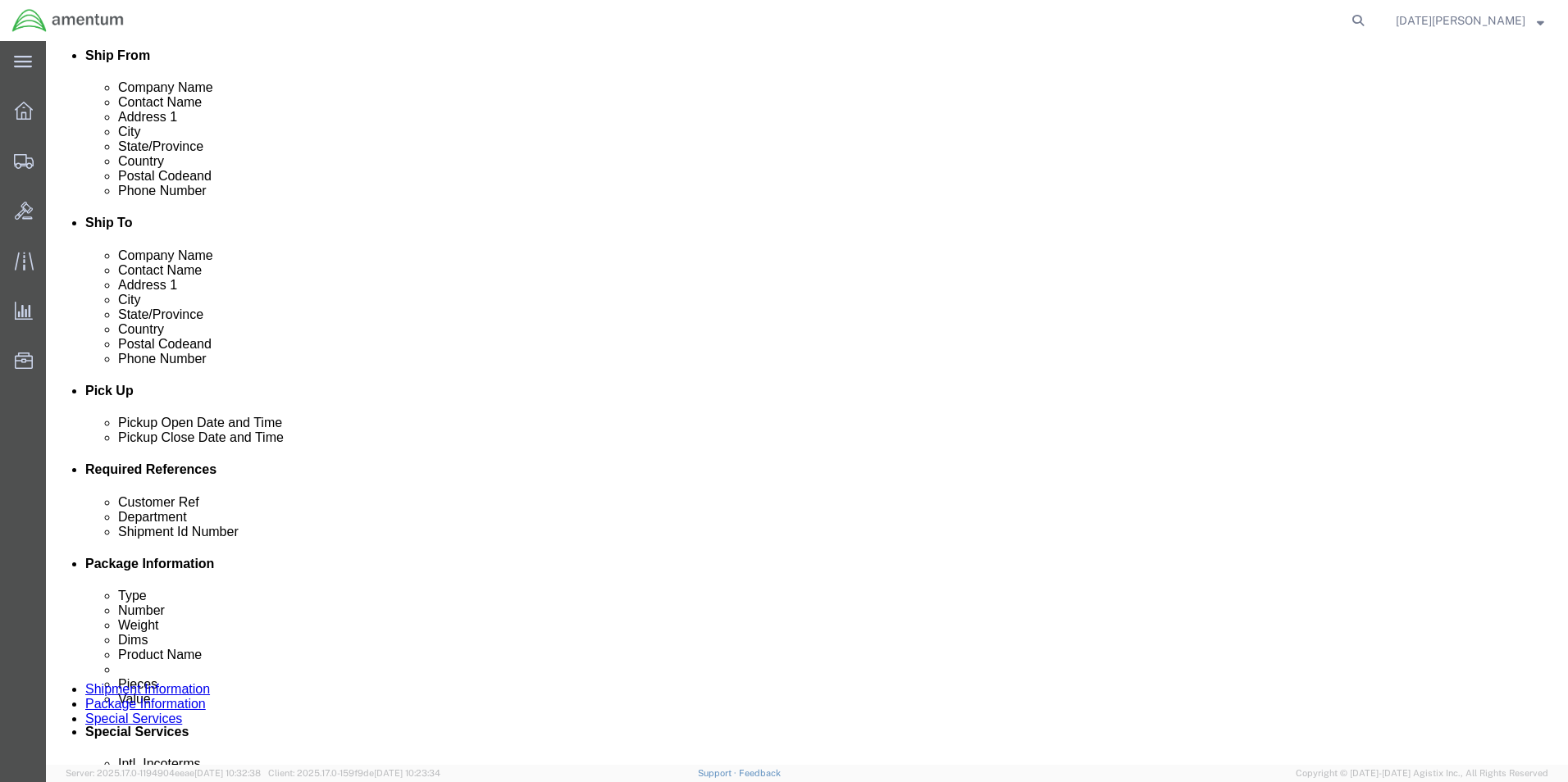
click input "text"
type input "95121"
type input "CBP"
type input "95121"
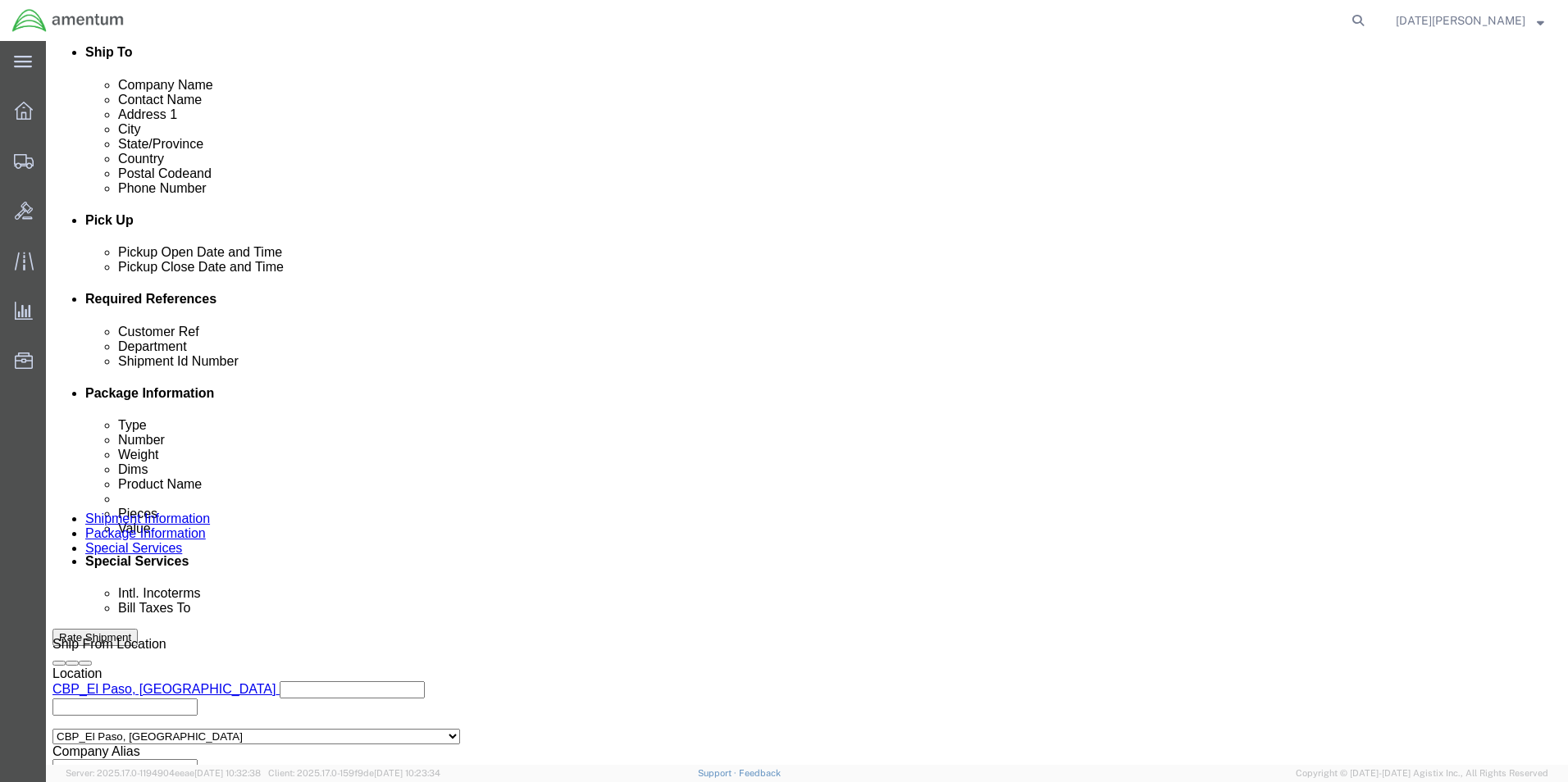
scroll to position [684, 0]
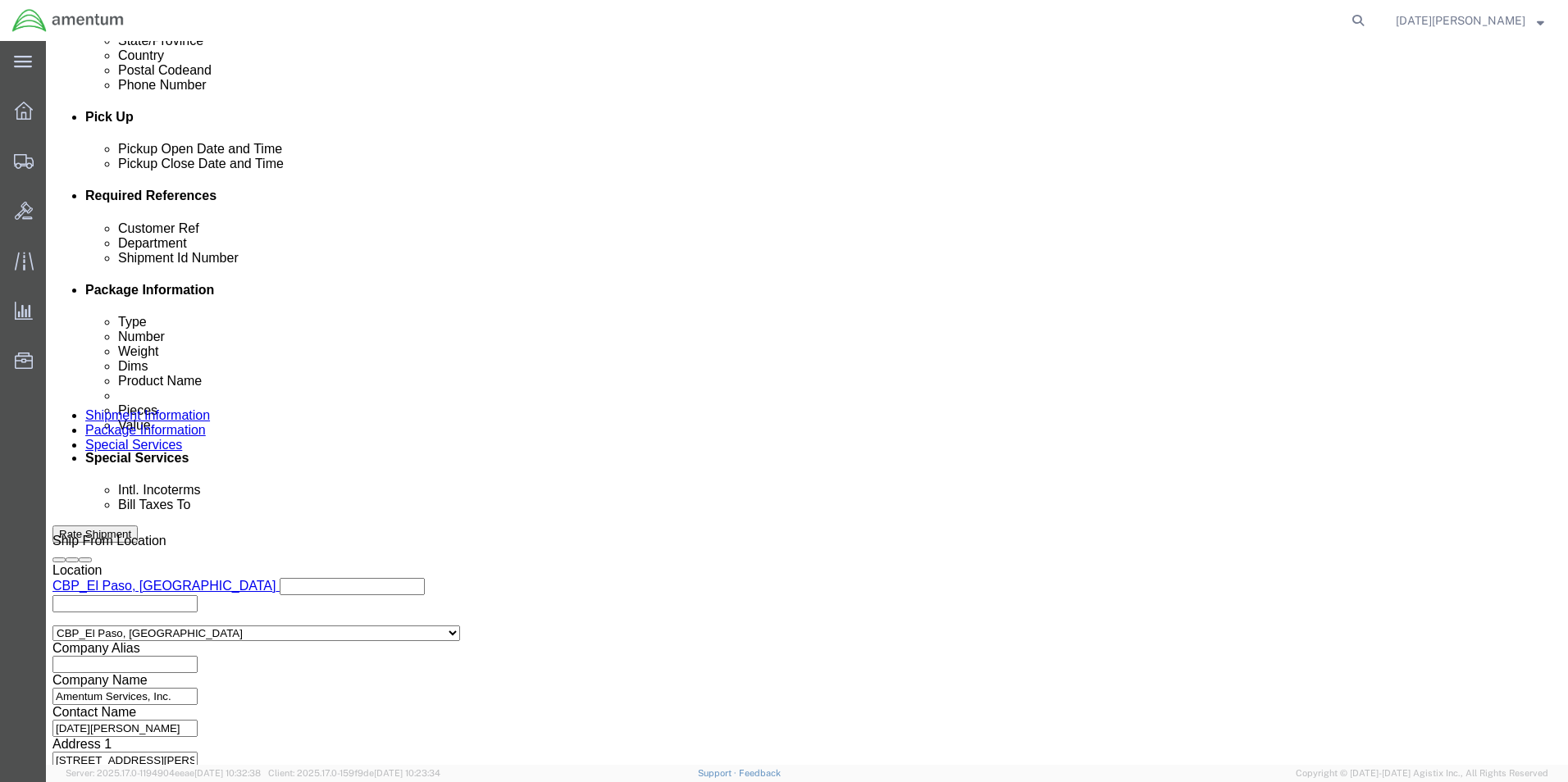
click button "Continue"
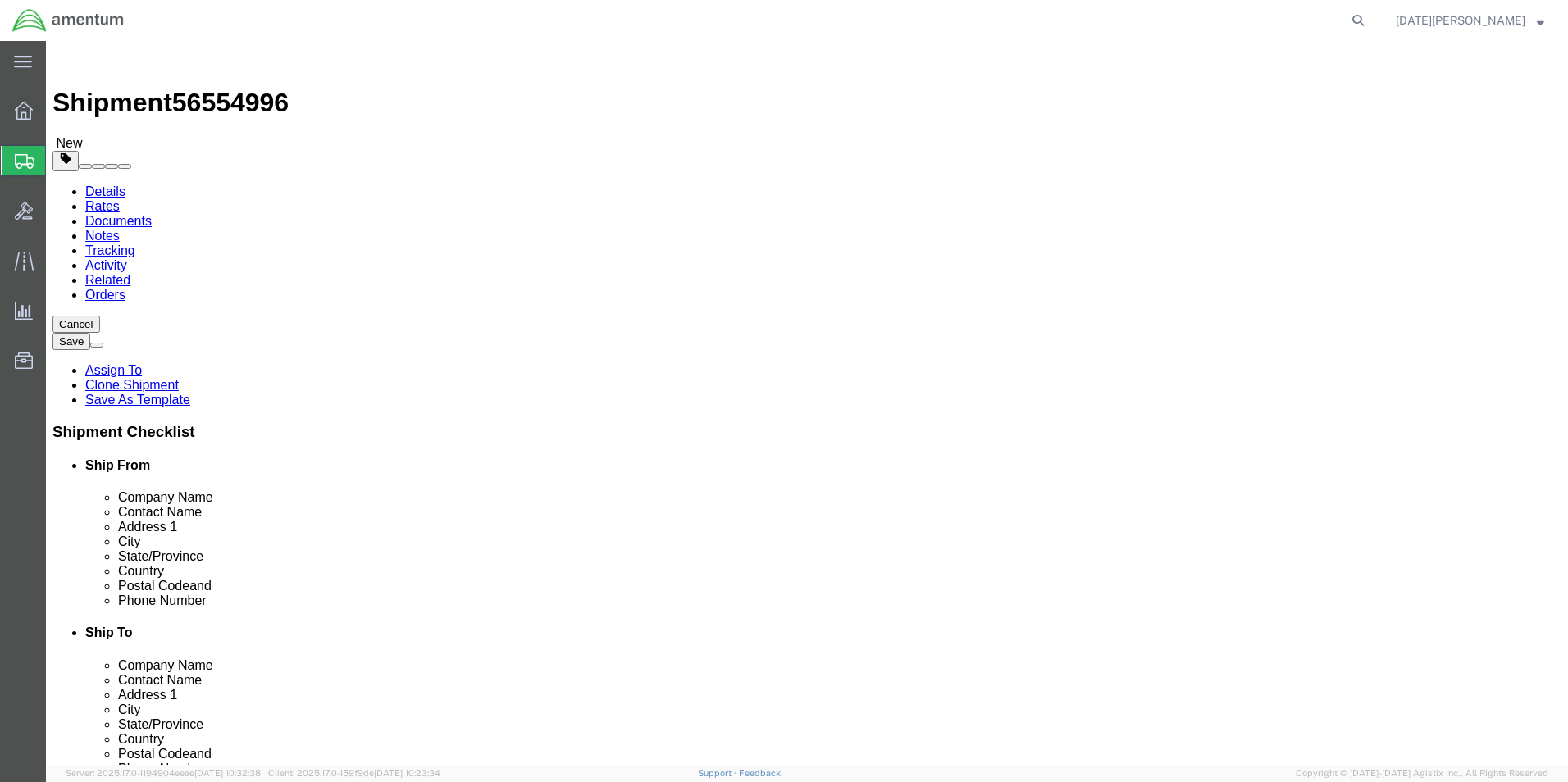
drag, startPoint x: 359, startPoint y: 271, endPoint x: 352, endPoint y: 282, distance: 13.0
click div "Package Type Select Bale(s) Basket(s) Bolt(s) Bottle(s) Buckets Bulk Bundle(s) …"
click select "Select Bale(s) Basket(s) Bolt(s) Bottle(s) Buckets Bulk Bundle(s) Can(s) Cardbo…"
select select "PAK"
click select "Select Bale(s) Basket(s) Bolt(s) Bottle(s) Buckets Bulk Bundle(s) Can(s) Cardbo…"
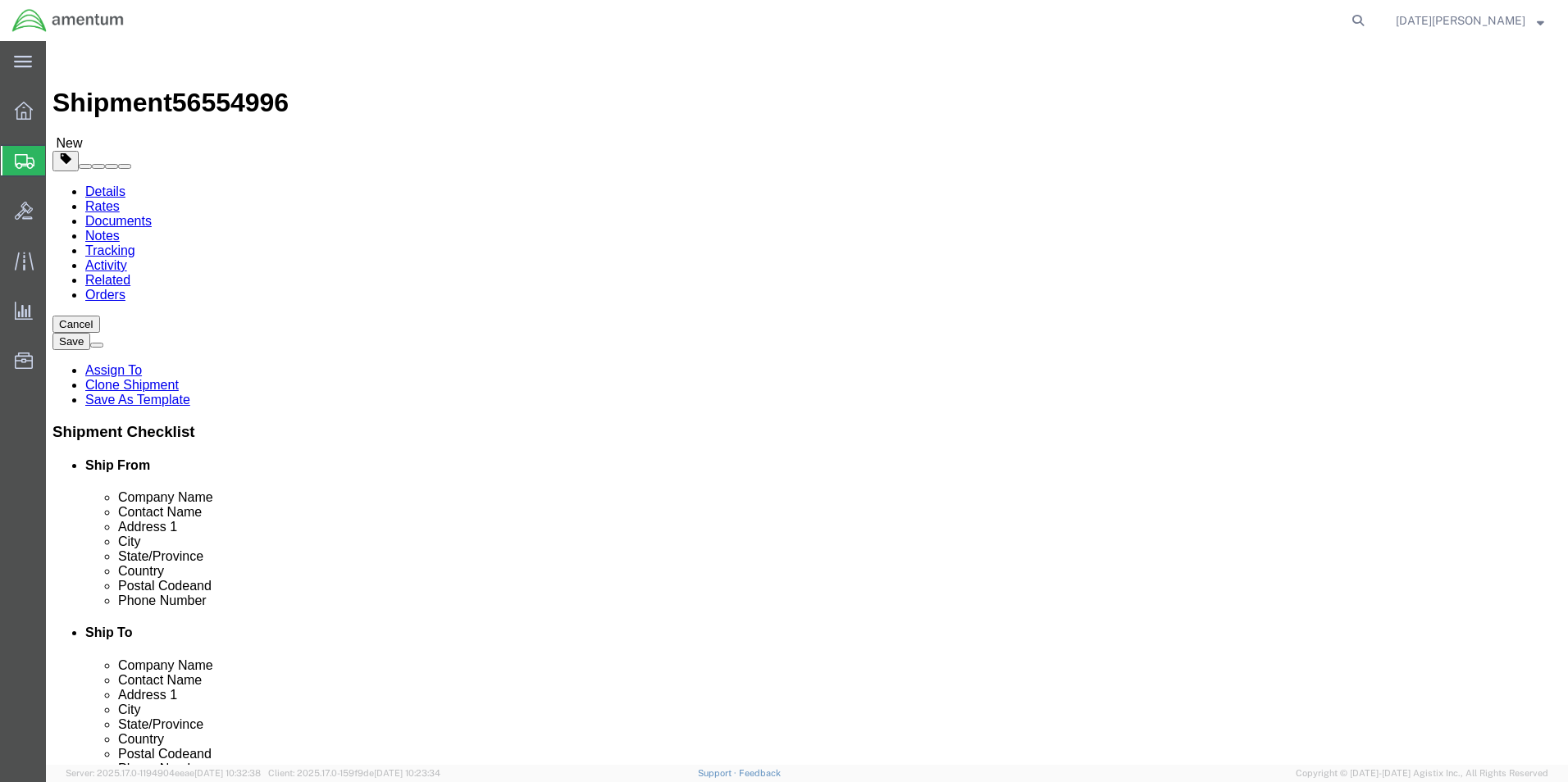
type input "10.25"
type input "12.75"
type input "1.00"
drag, startPoint x: 273, startPoint y: 381, endPoint x: -19, endPoint y: 368, distance: 292.3
click html "Shipment 56554996 New Details Rates Documents Notes Tracking Activity Related O…"
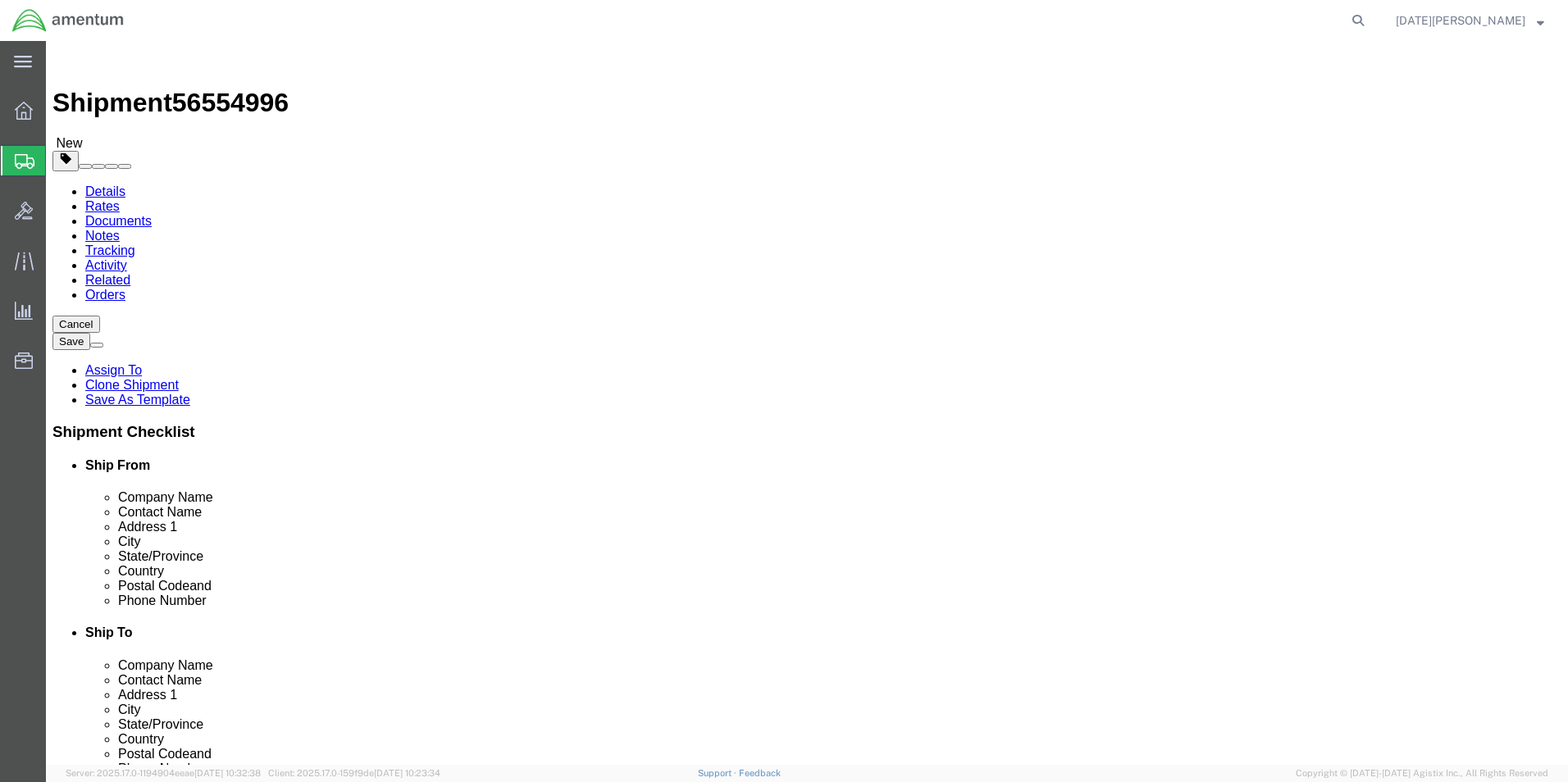
type input "0.30"
click div "Package Content # 1 1 x PAK Package Type Select Bale(s) Basket(s) Bolt(s) Bottl…"
click link "Add Content"
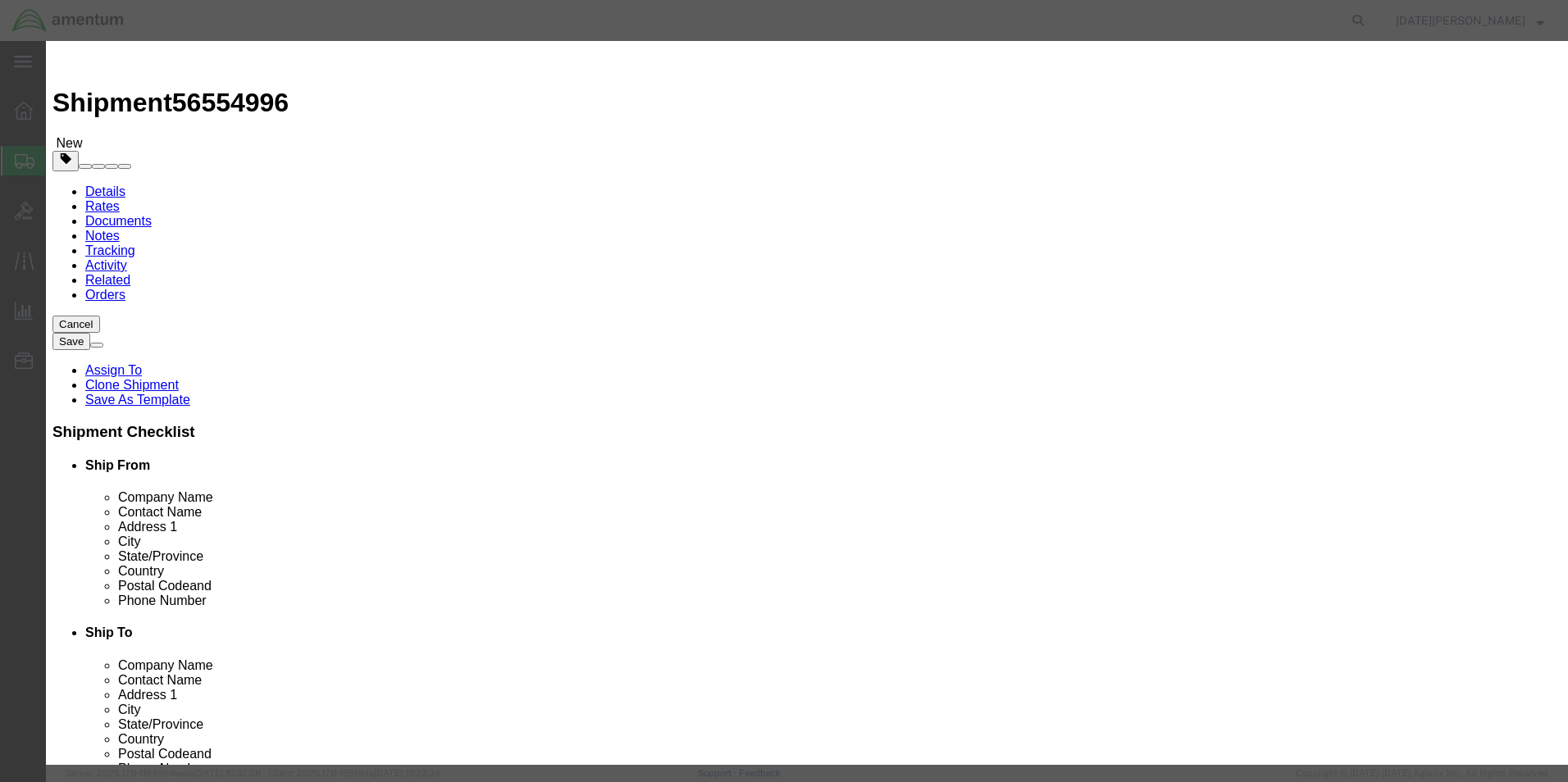
click input "text"
type input "AIRCRAFT SCREWS"
type input "20"
type input "200"
select select "USD"
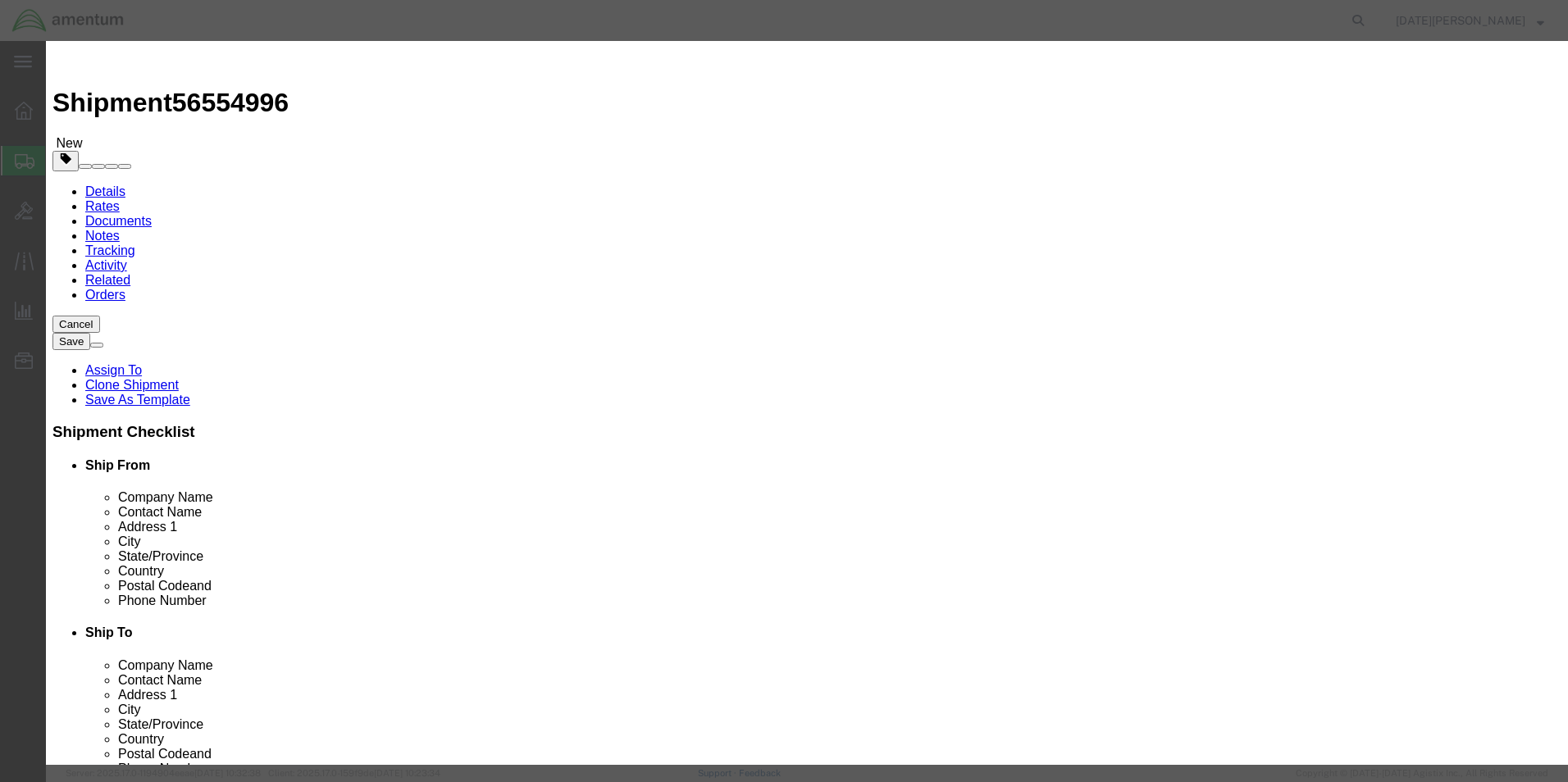
click button "Save & Close"
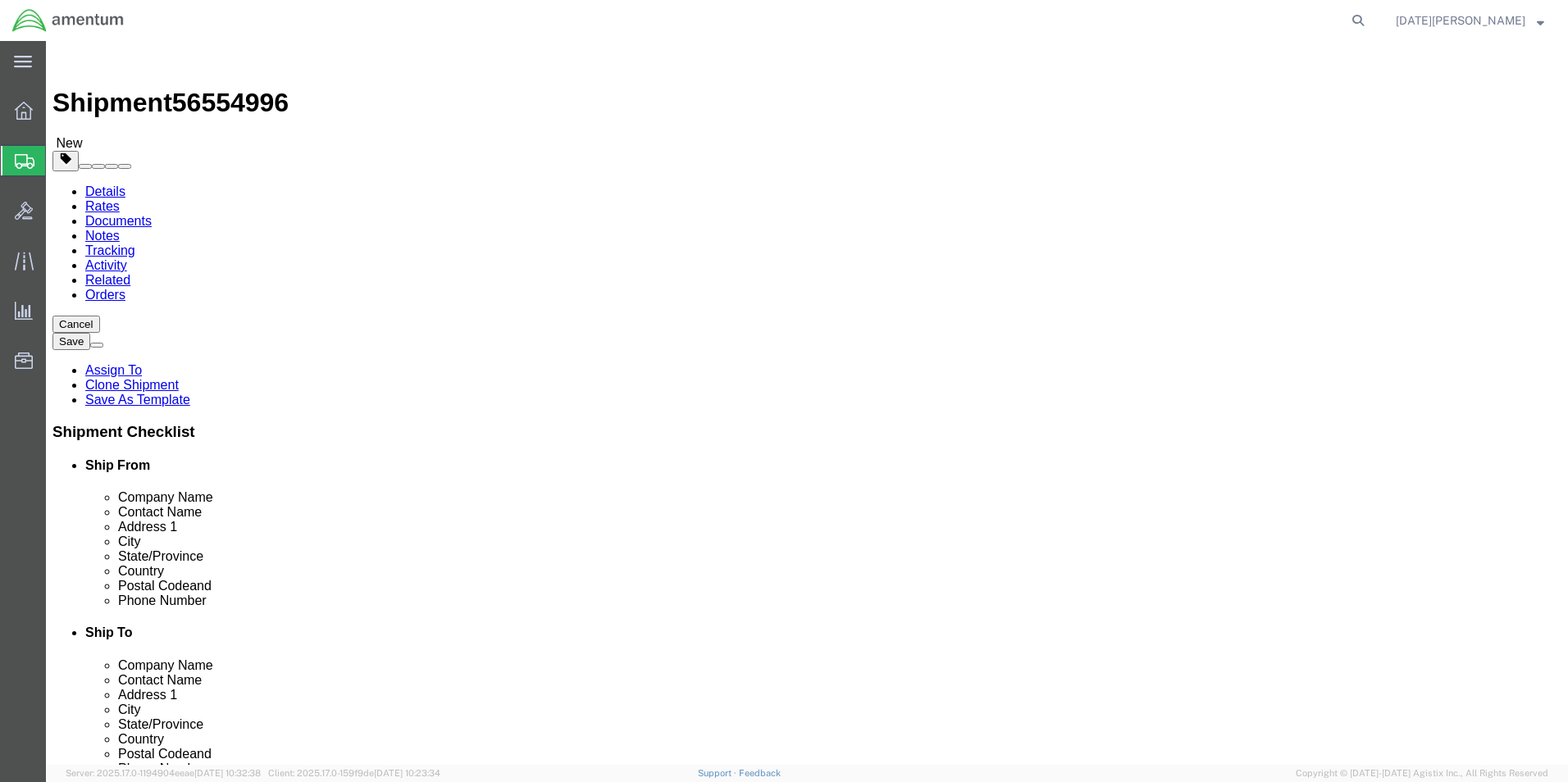
click button "Rate Shipment"
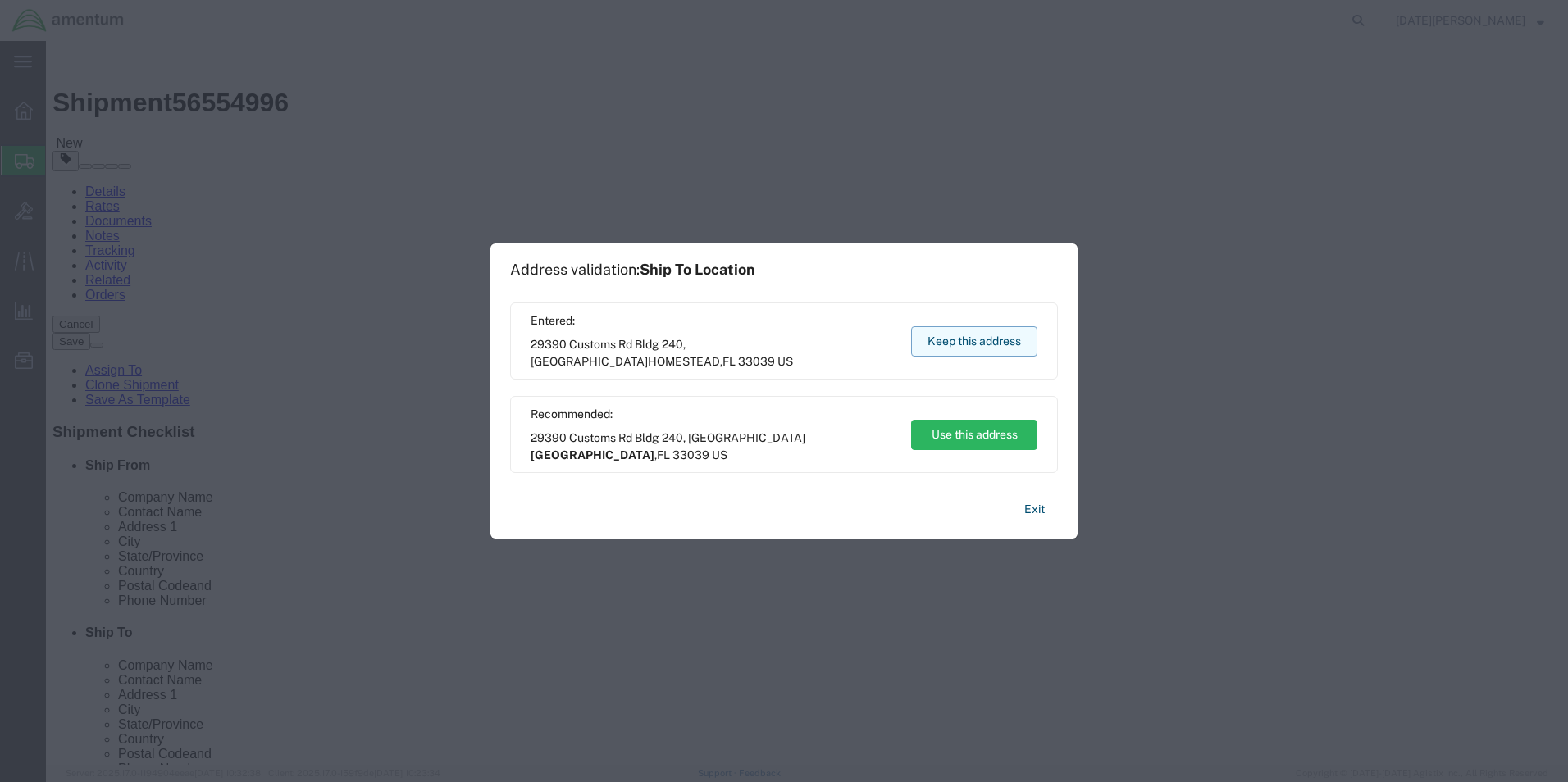
click at [983, 355] on button "Keep this address" at bounding box center [974, 341] width 126 height 30
